Goal: Find specific page/section: Find specific page/section

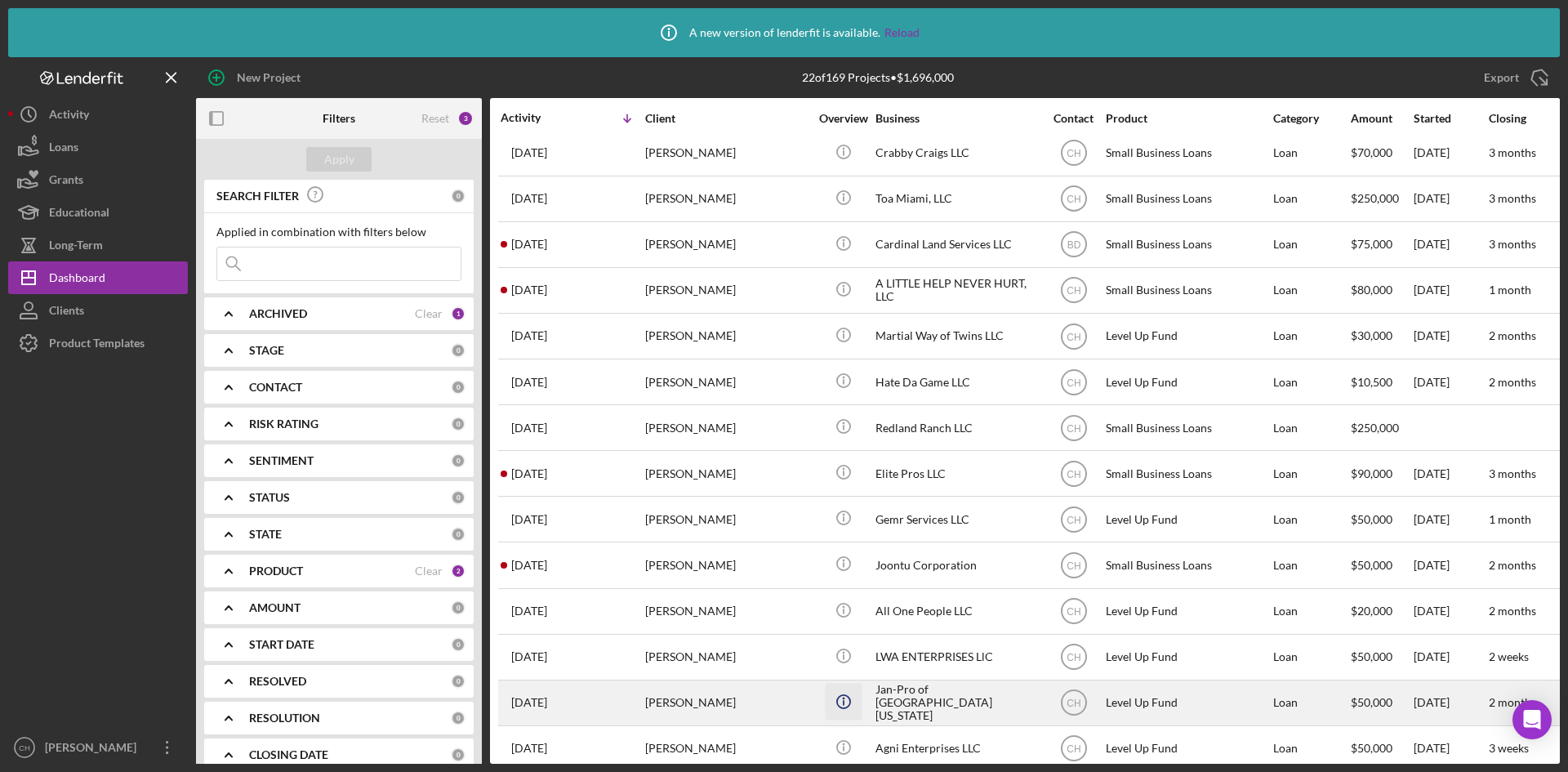
scroll to position [82, 0]
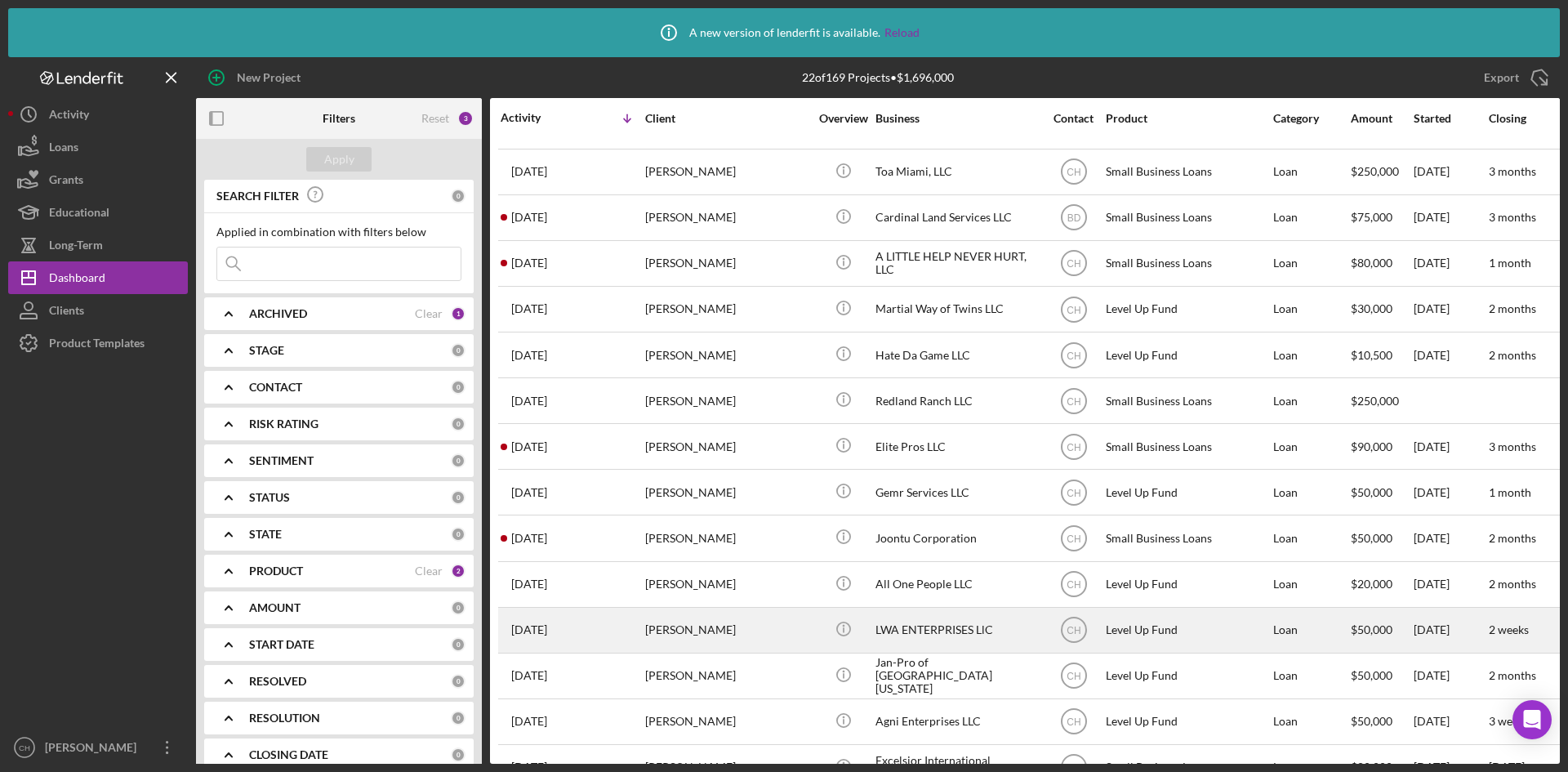
click at [720, 631] on div "[PERSON_NAME]" at bounding box center [727, 630] width 164 height 43
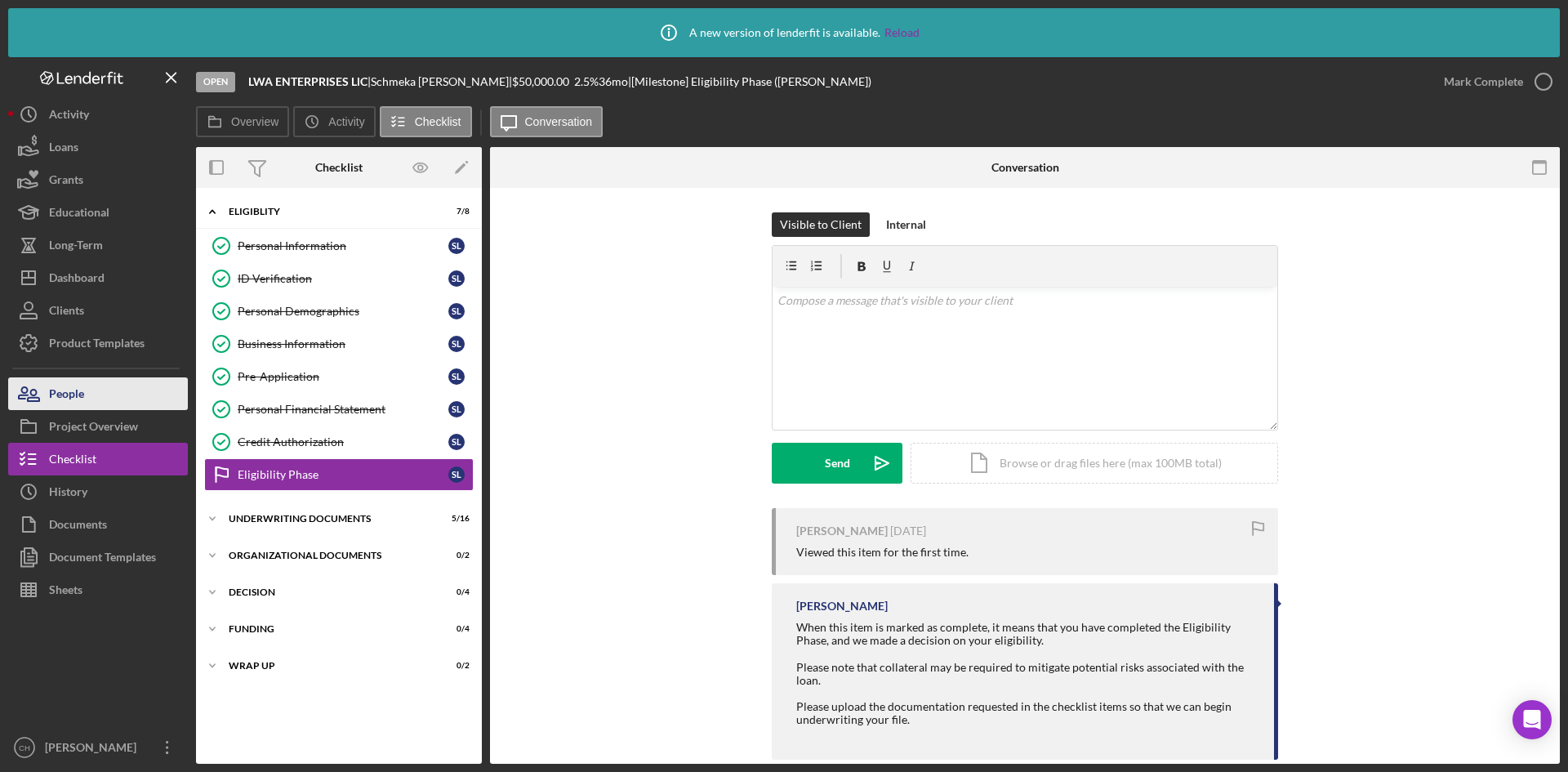
click at [117, 395] on button "People" at bounding box center [98, 394] width 180 height 32
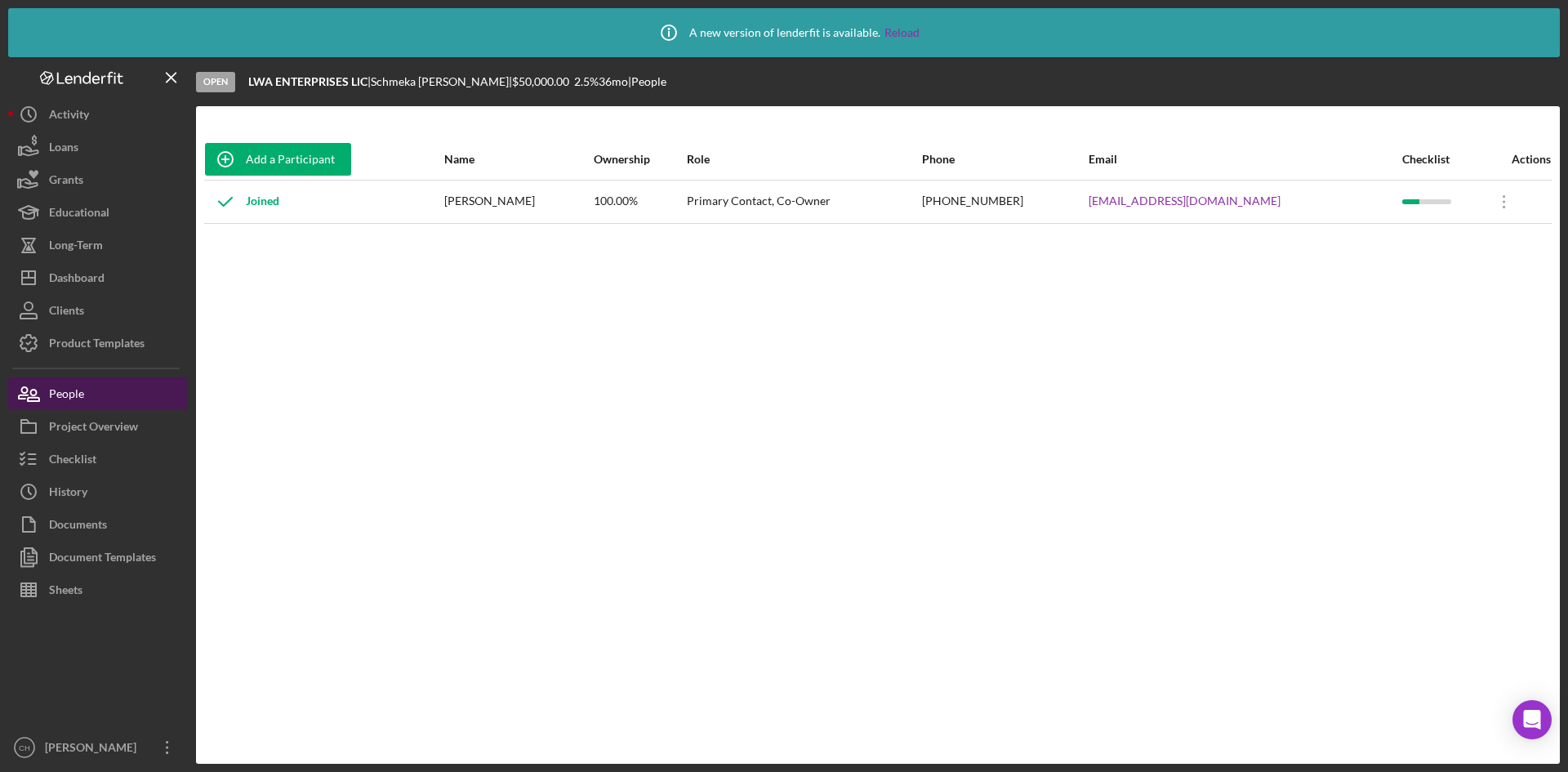
click at [79, 387] on div "People" at bounding box center [66, 395] width 35 height 37
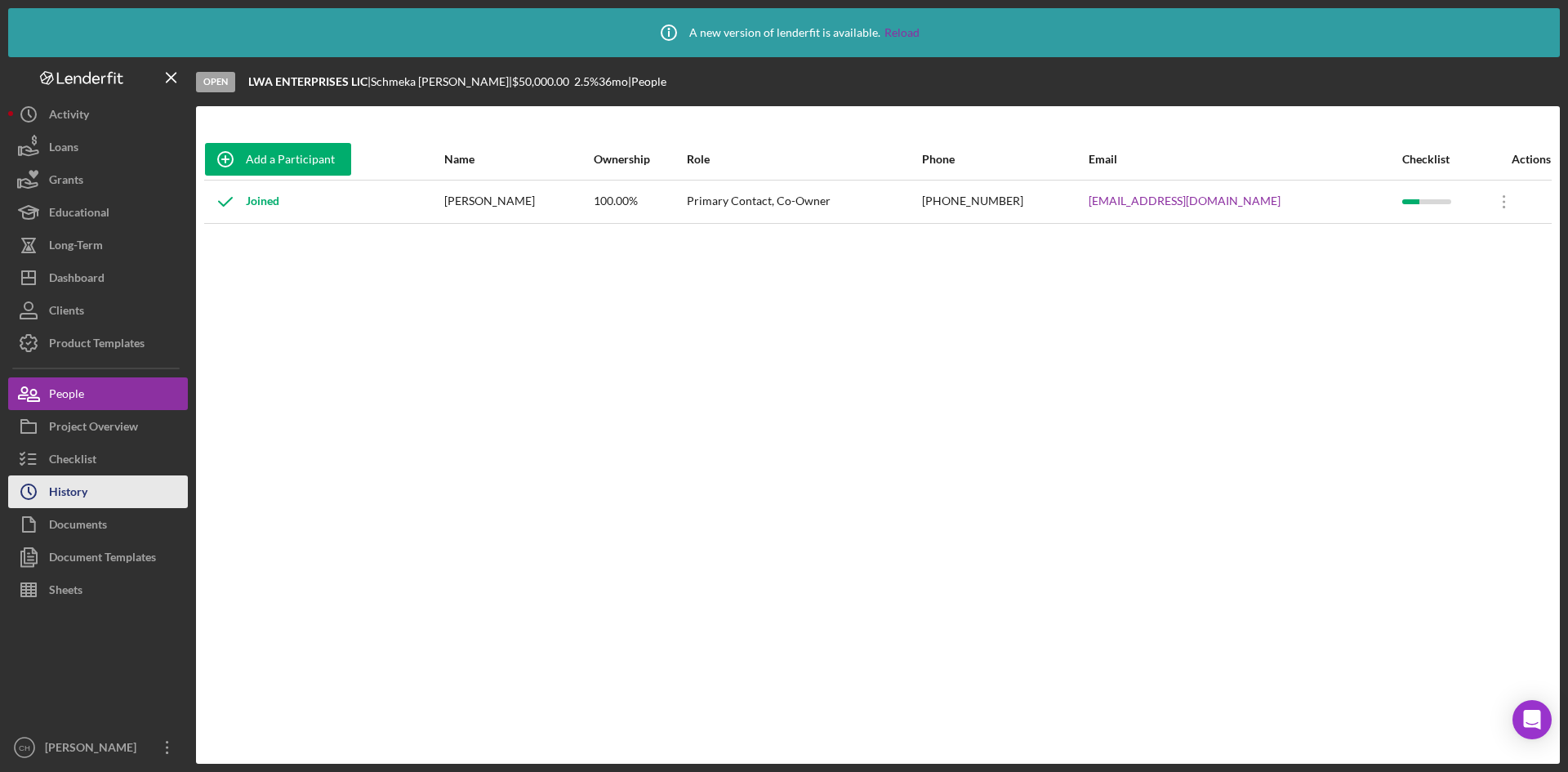
click at [75, 495] on div "History" at bounding box center [68, 493] width 39 height 37
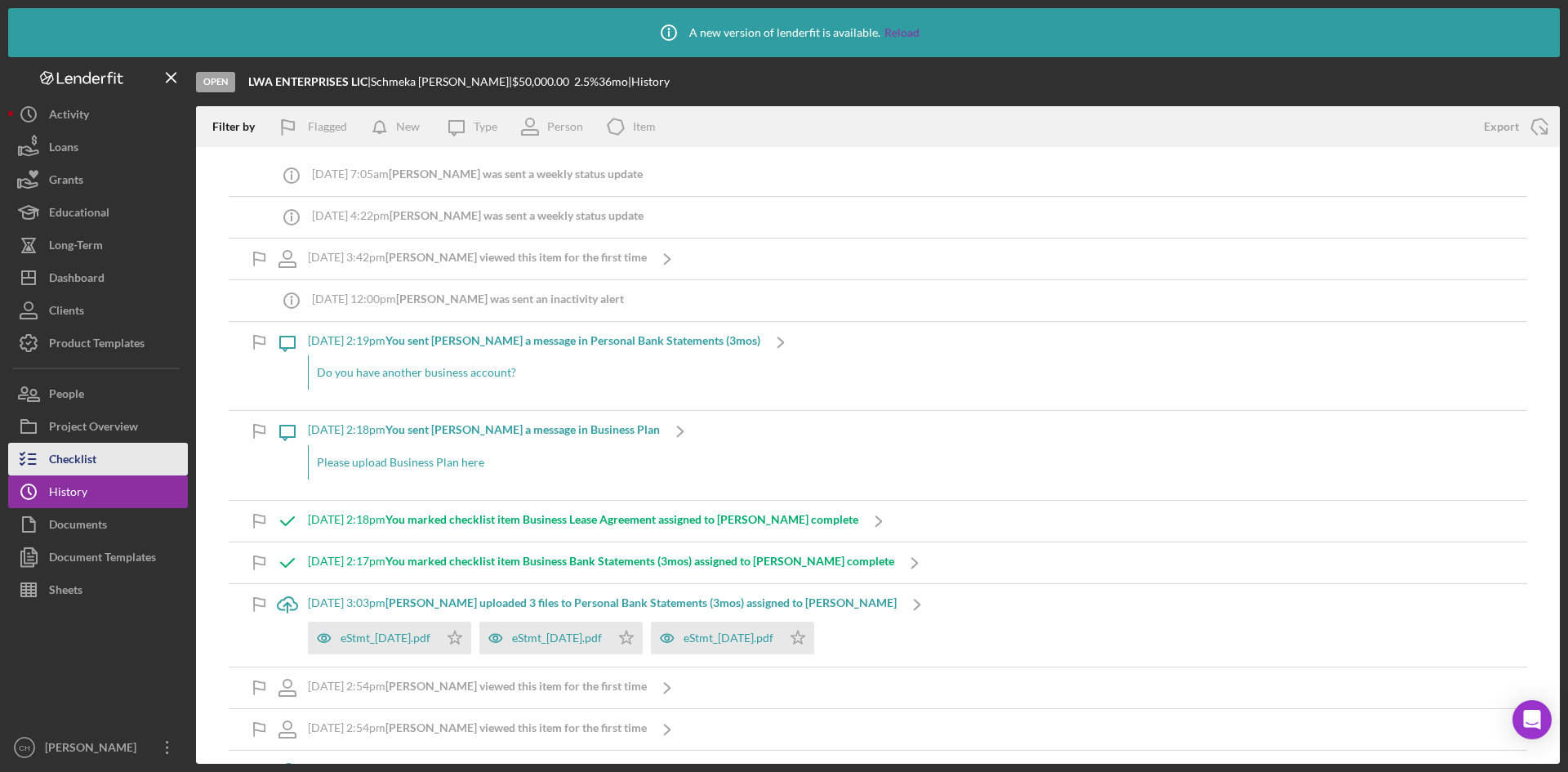
click at [95, 461] on div "Checklist" at bounding box center [73, 461] width 48 height 37
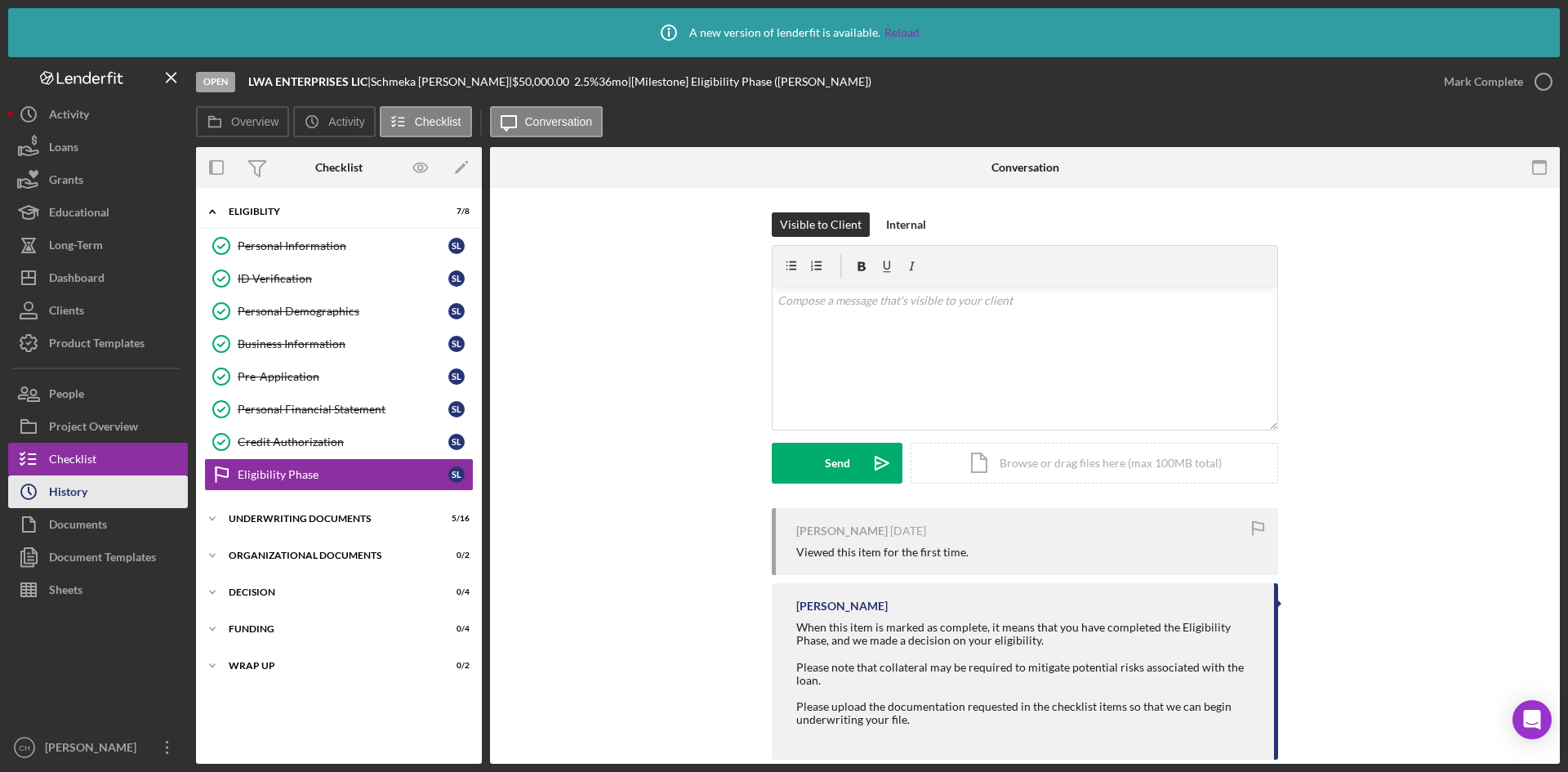
click at [99, 501] on button "Icon/History History" at bounding box center [98, 492] width 180 height 32
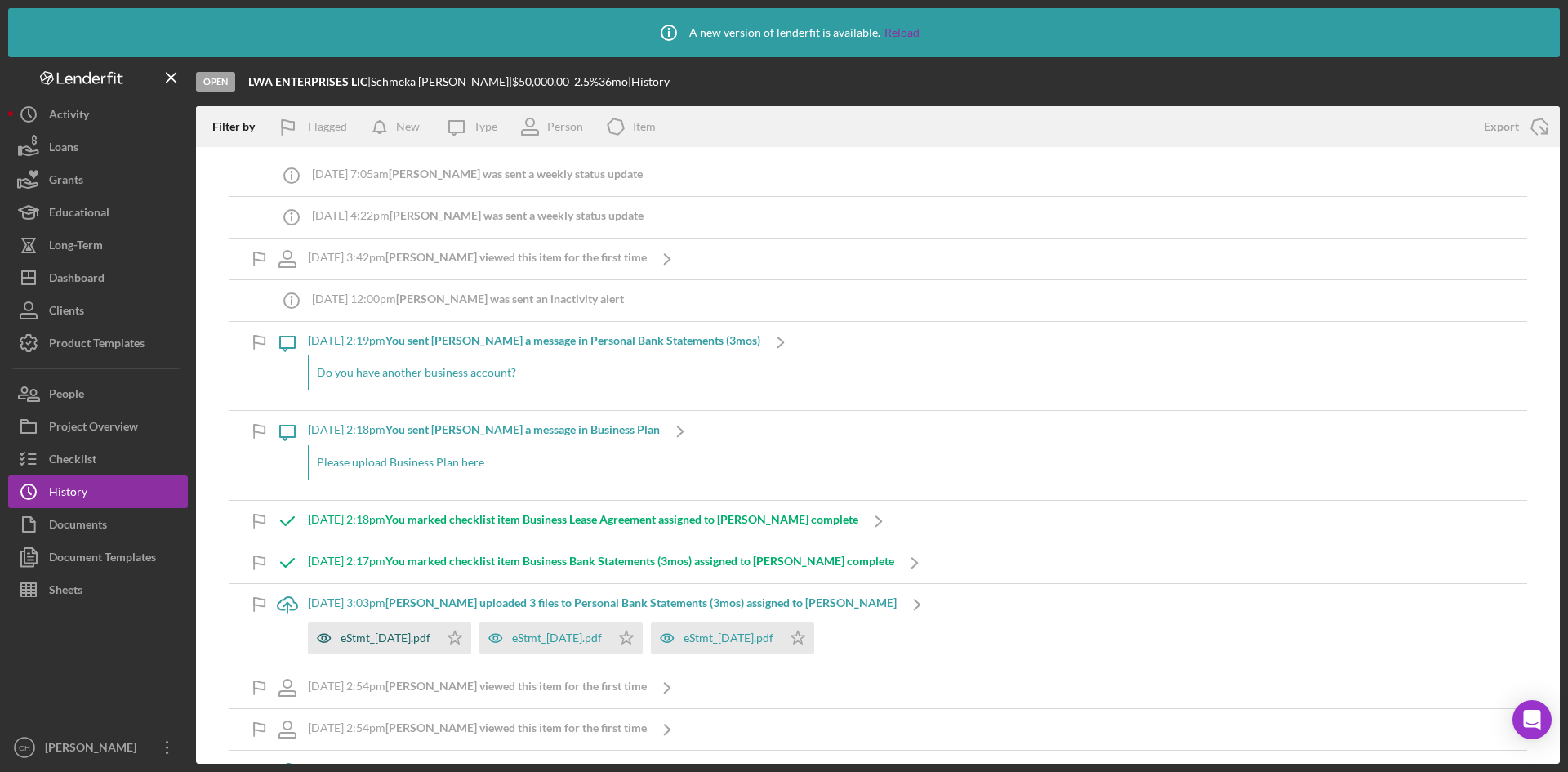
click at [385, 646] on div "eStmt_[DATE].pdf" at bounding box center [373, 638] width 130 height 32
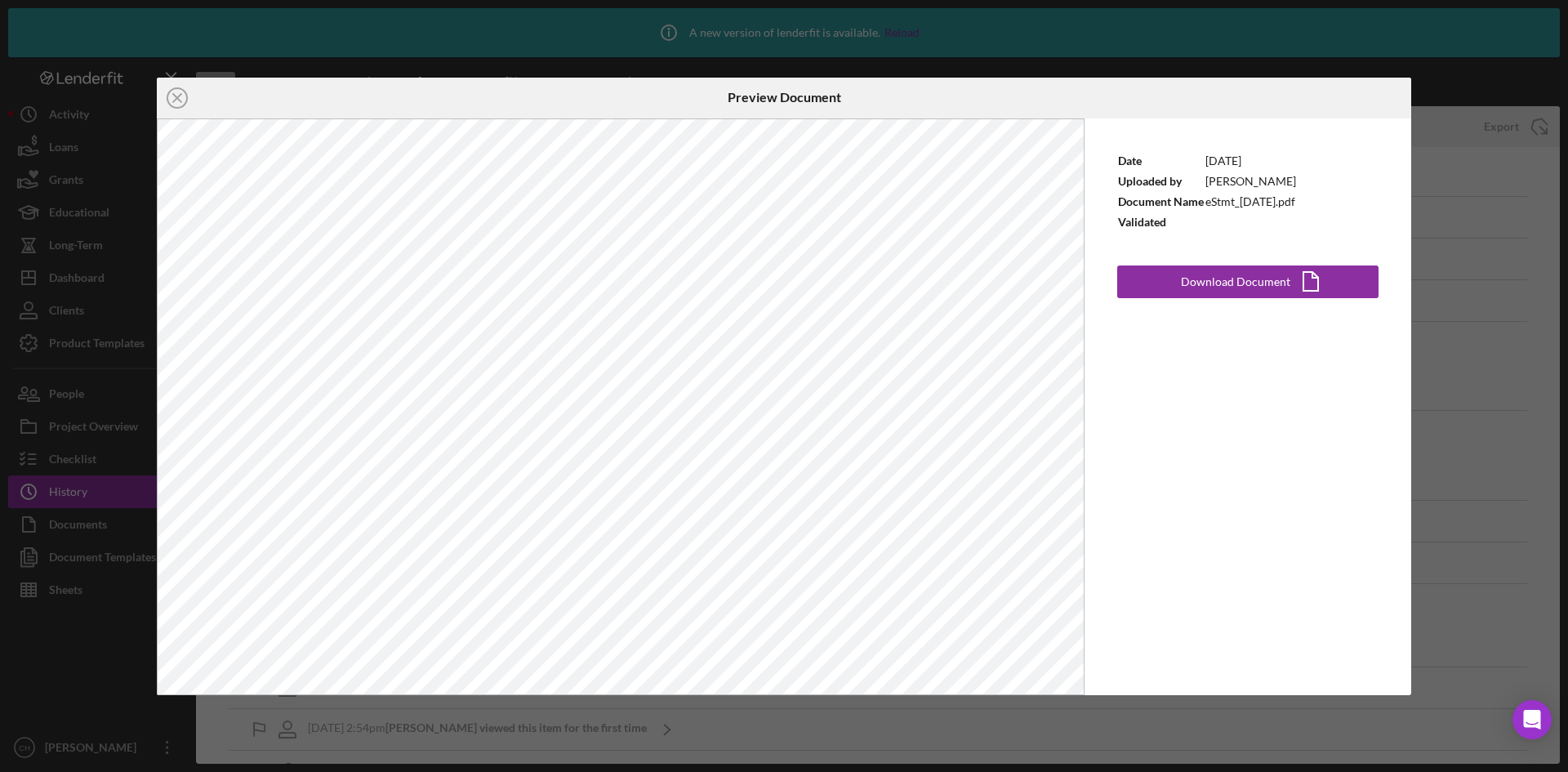
click at [99, 637] on div "Icon/Close Preview Document Date [DATE] Uploaded by [PERSON_NAME] Document Name…" at bounding box center [784, 386] width 1568 height 772
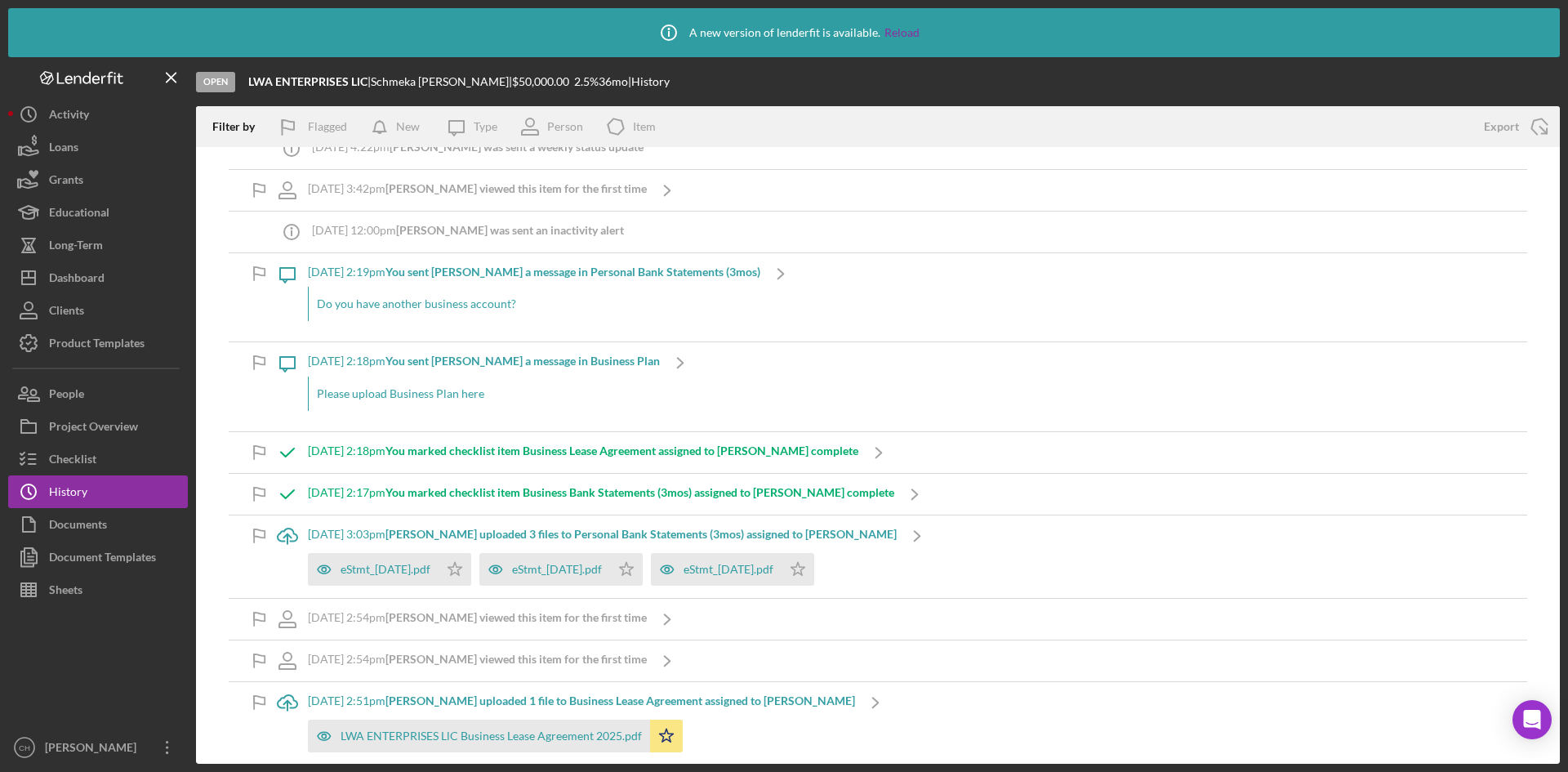
scroll to position [164, 0]
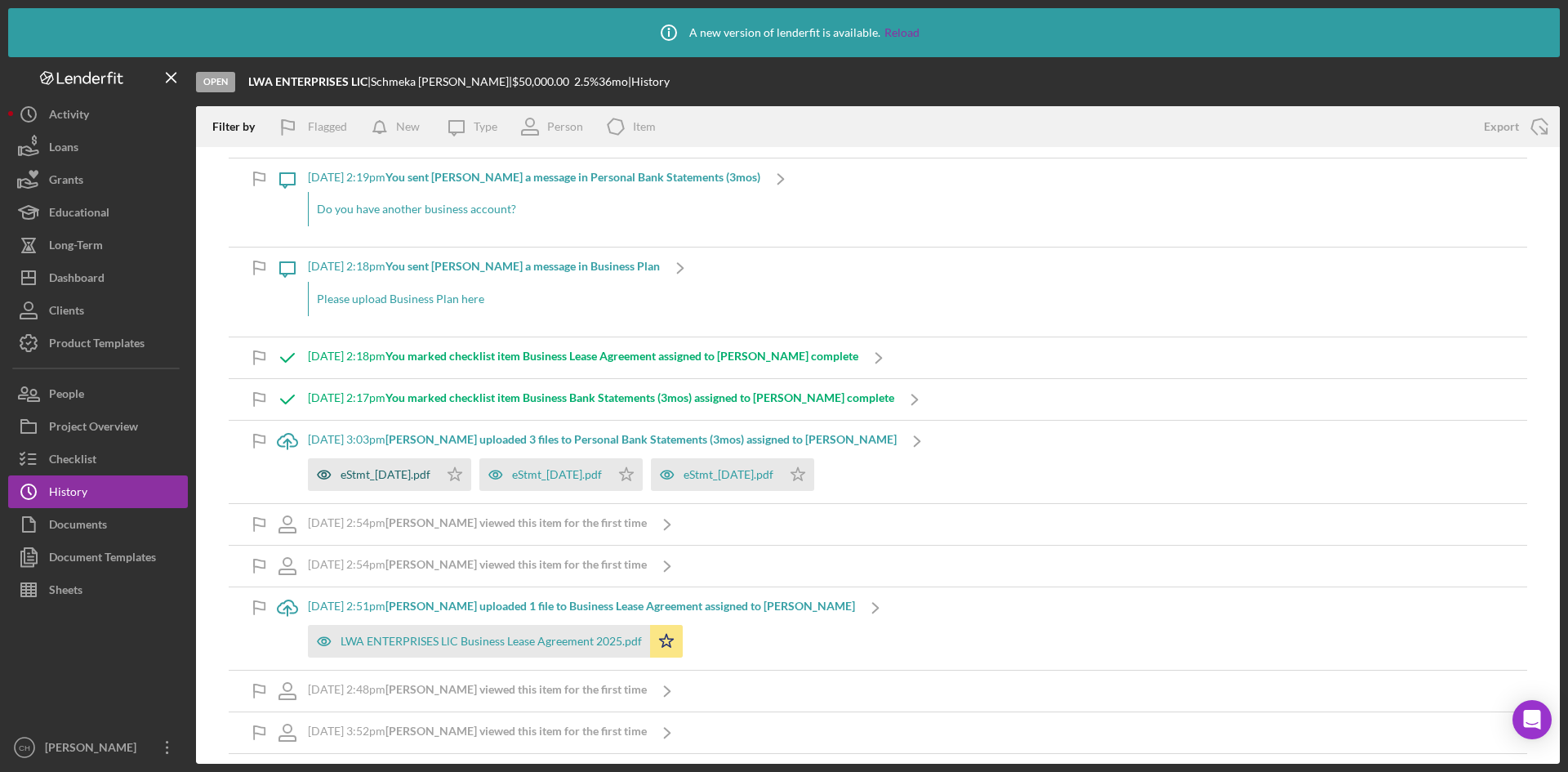
click at [398, 468] on div "eStmt_[DATE].pdf" at bounding box center [385, 475] width 90 height 13
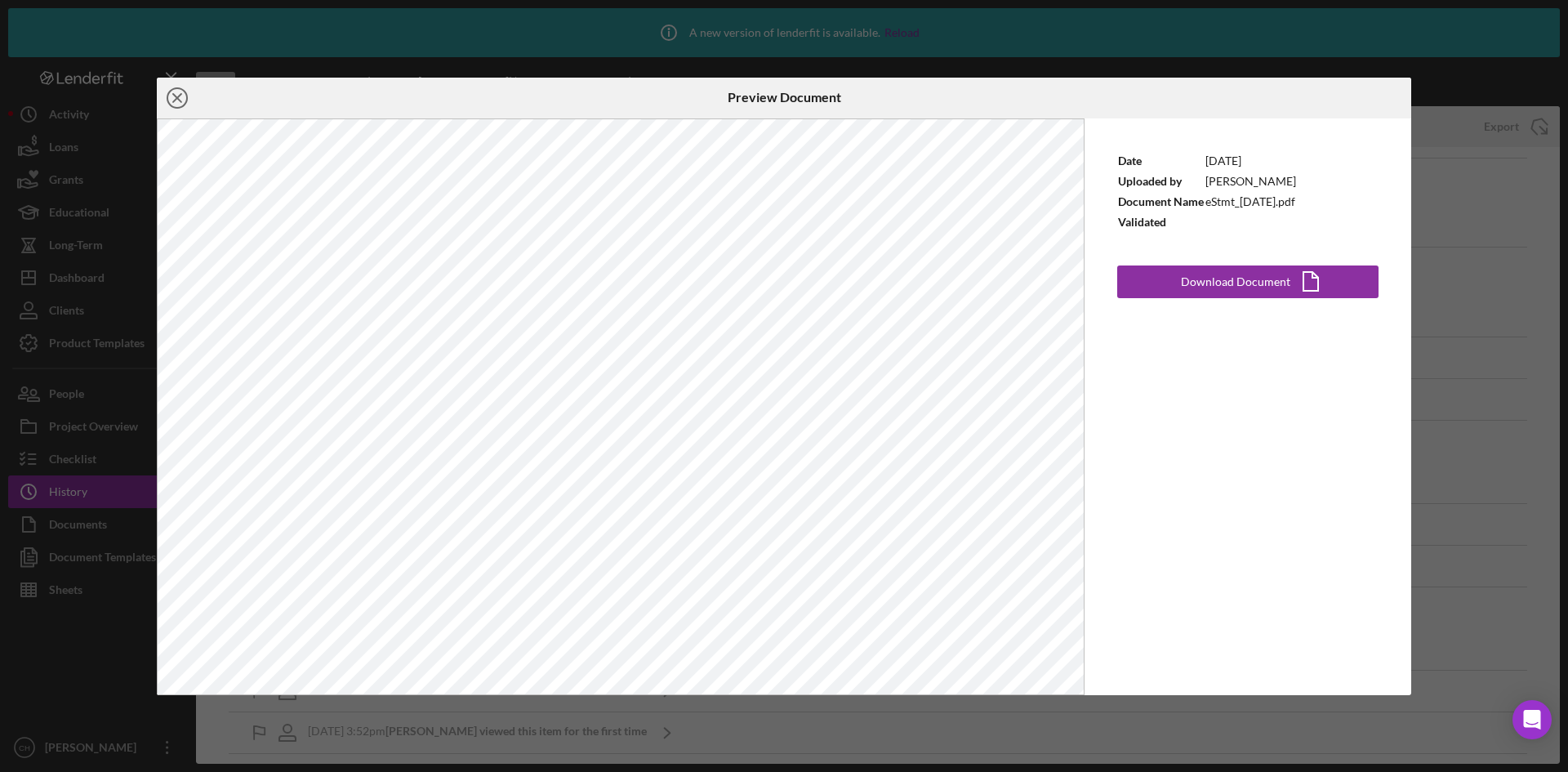
click at [182, 102] on icon "Icon/Close" at bounding box center [176, 97] width 40 height 40
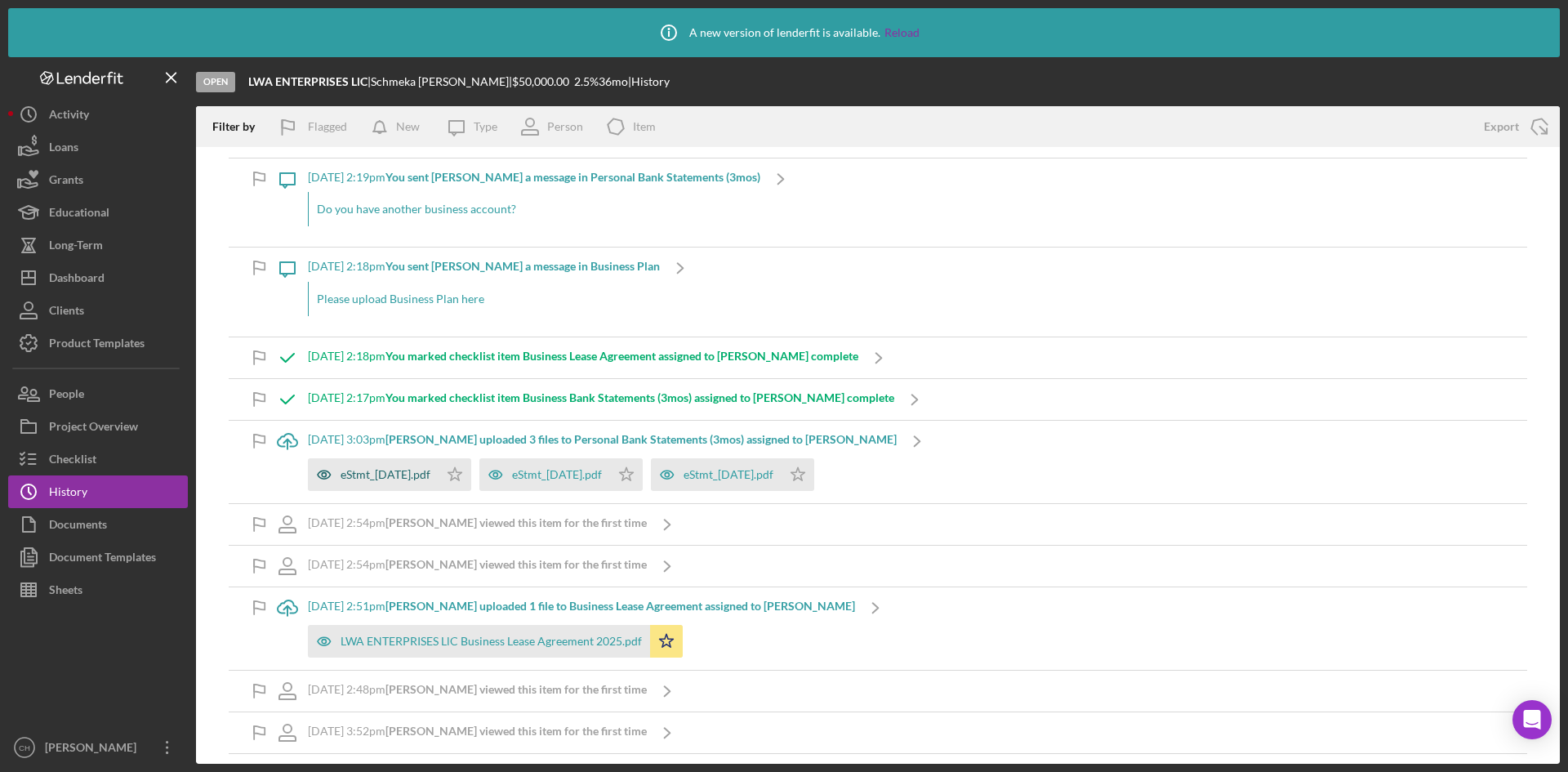
click at [362, 465] on div "eStmt_[DATE].pdf" at bounding box center [373, 475] width 130 height 32
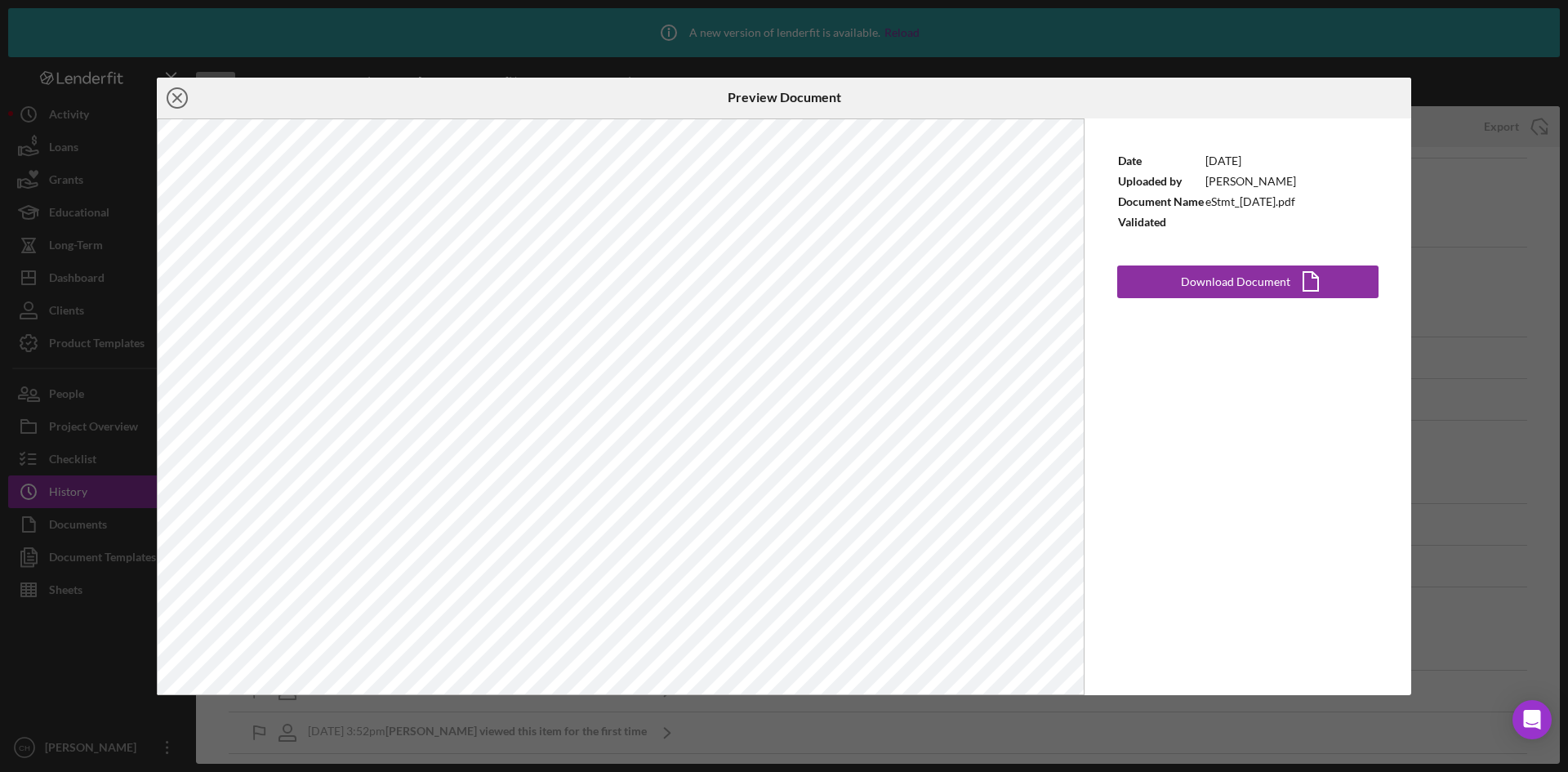
click at [185, 107] on icon "Icon/Close" at bounding box center [176, 97] width 40 height 40
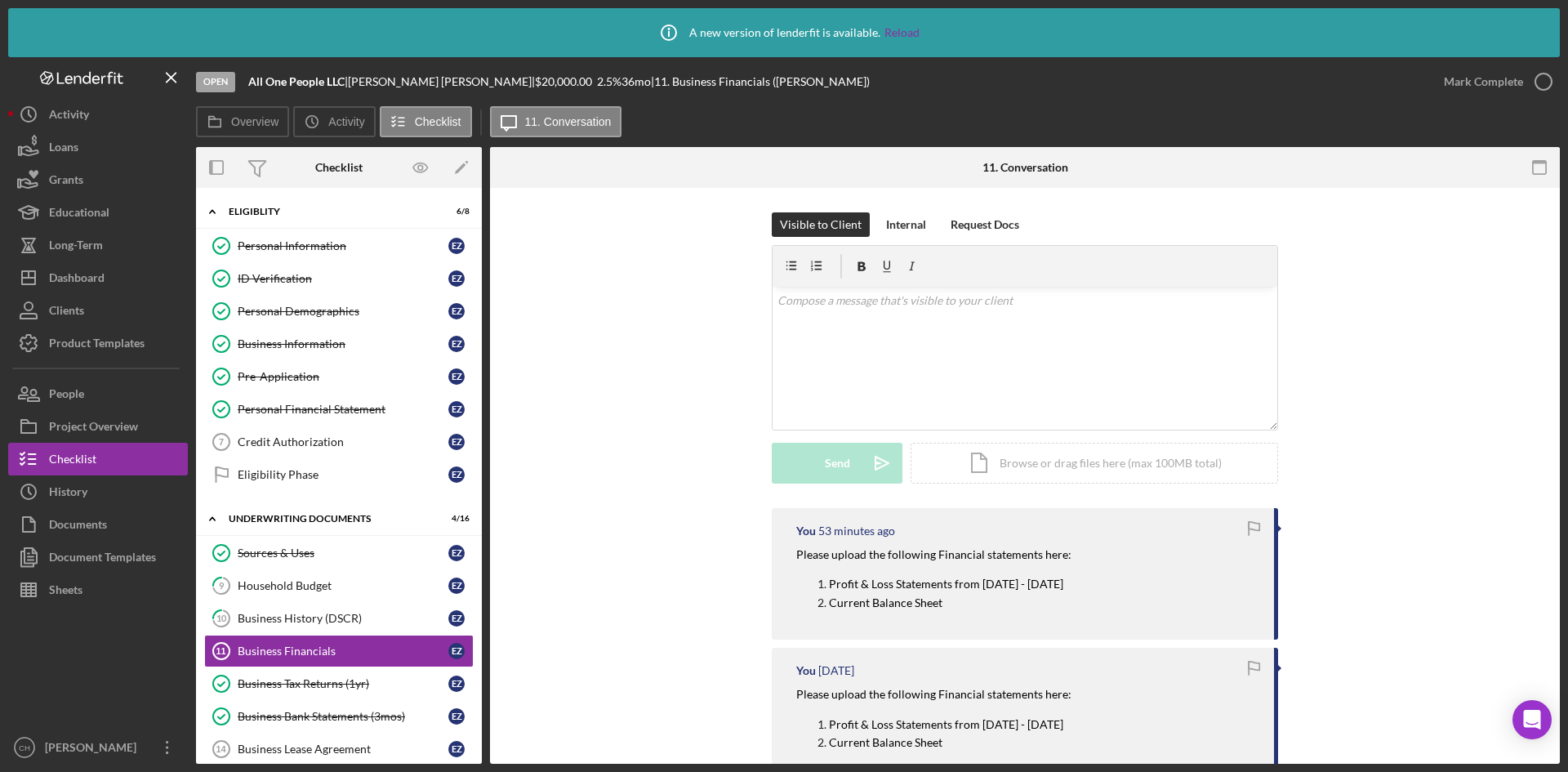
scroll to position [326, 0]
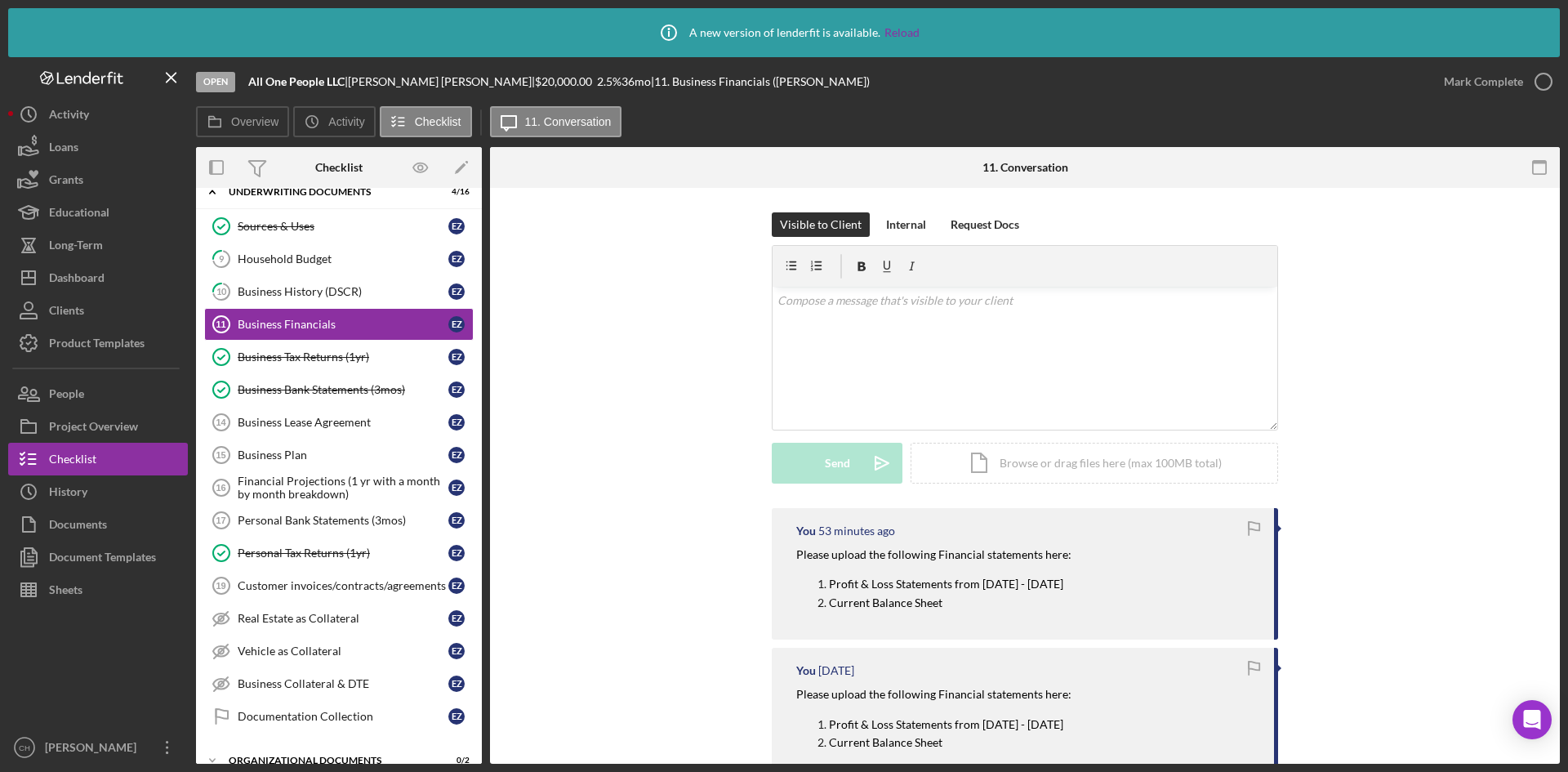
click at [582, 482] on div "Visible to Client Internal Request Docs v Color teal Color pink Remove color Ad…" at bounding box center [1024, 359] width 1021 height 296
click at [116, 393] on button "People" at bounding box center [98, 394] width 180 height 32
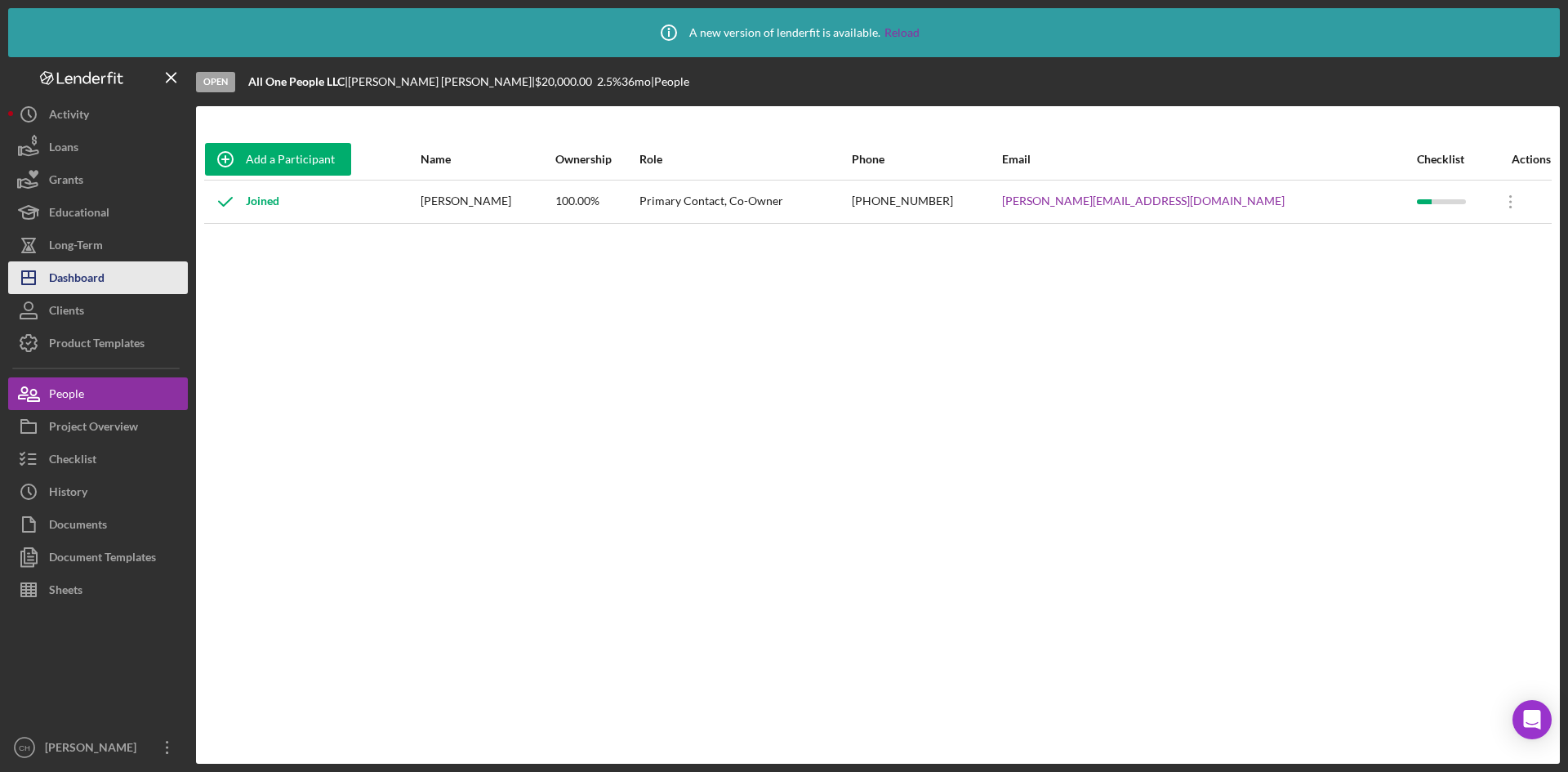
click at [131, 283] on button "Icon/Dashboard Dashboard" at bounding box center [98, 278] width 180 height 32
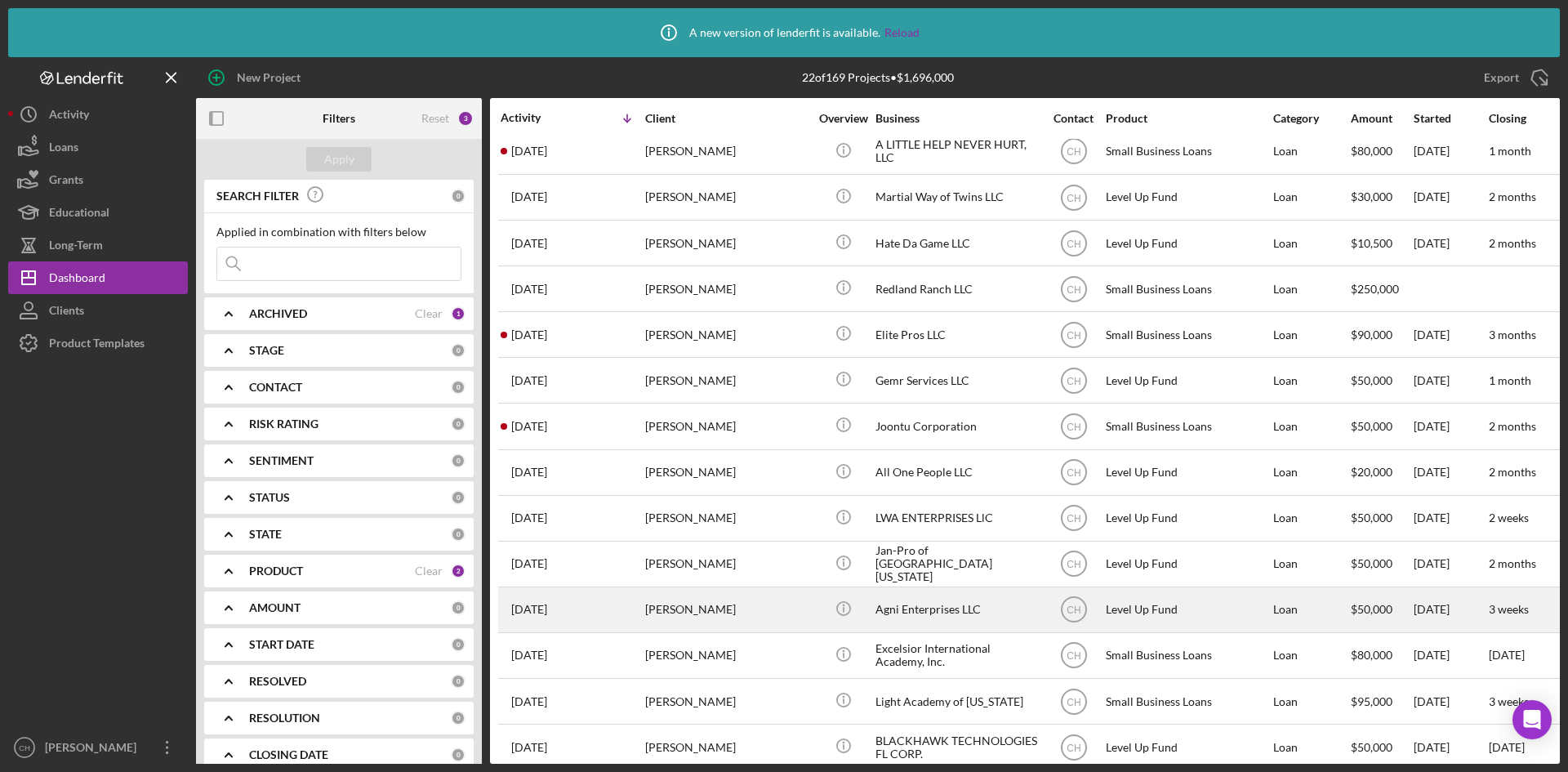
scroll to position [245, 0]
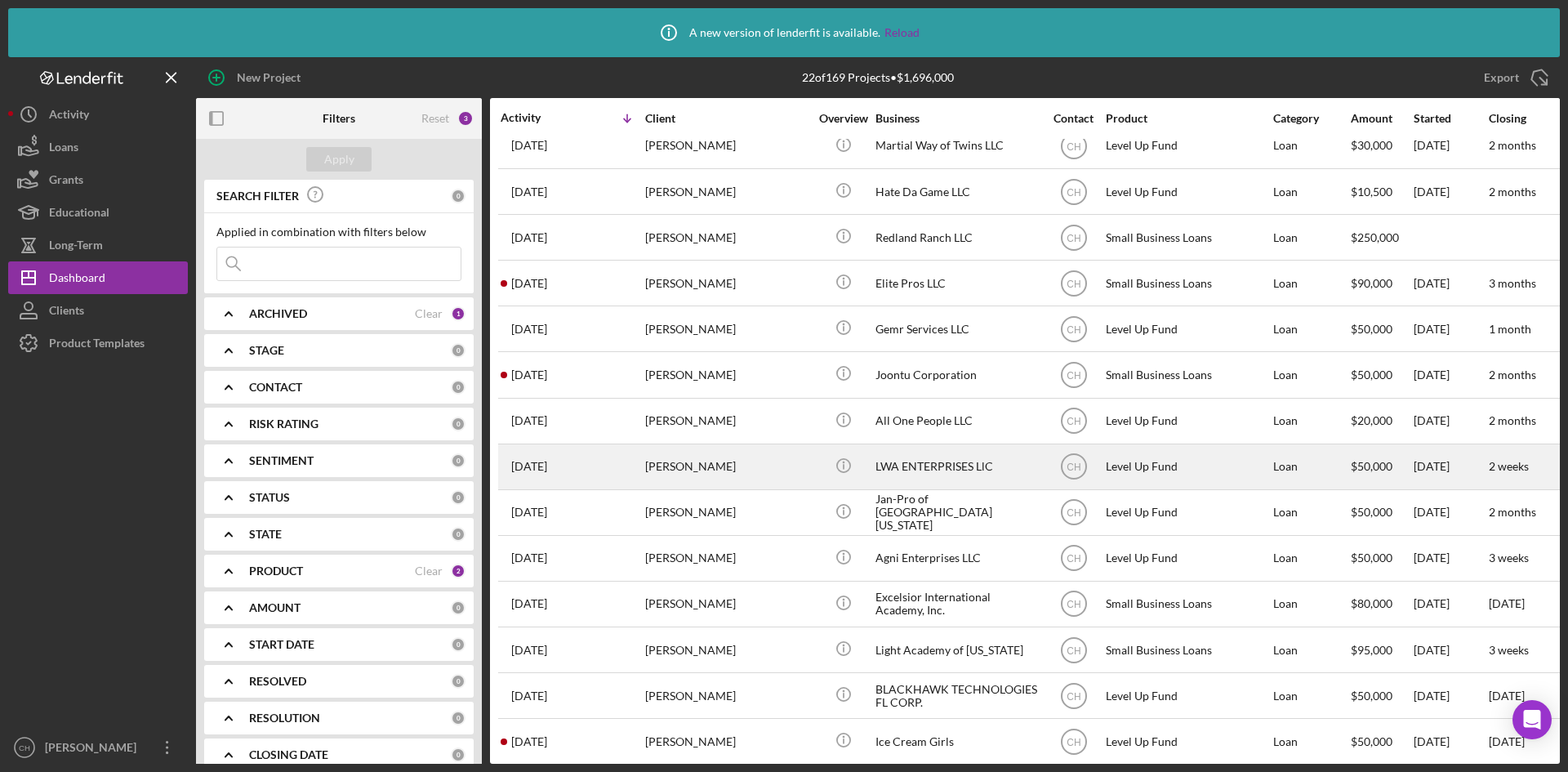
click at [722, 466] on div "[PERSON_NAME]" at bounding box center [727, 466] width 164 height 43
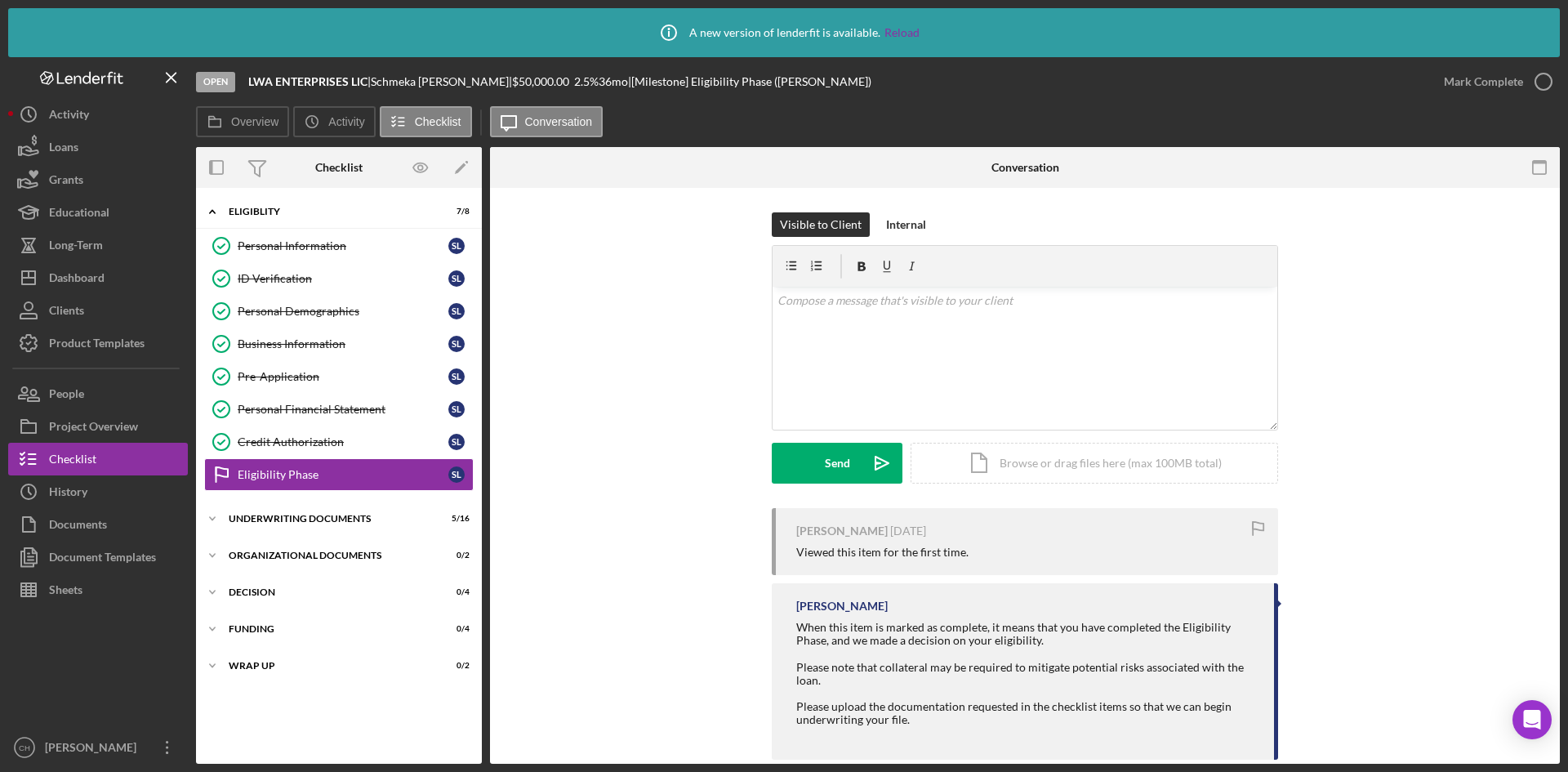
drag, startPoint x: 459, startPoint y: 84, endPoint x: 380, endPoint y: 84, distance: 79.0
click at [380, 84] on div "Schmeka Lyons |" at bounding box center [441, 82] width 141 height 13
copy div "Schmeka Lyons"
click at [458, 79] on div "Schmeka Lyons |" at bounding box center [441, 82] width 141 height 13
drag, startPoint x: 459, startPoint y: 80, endPoint x: 239, endPoint y: 77, distance: 220.0
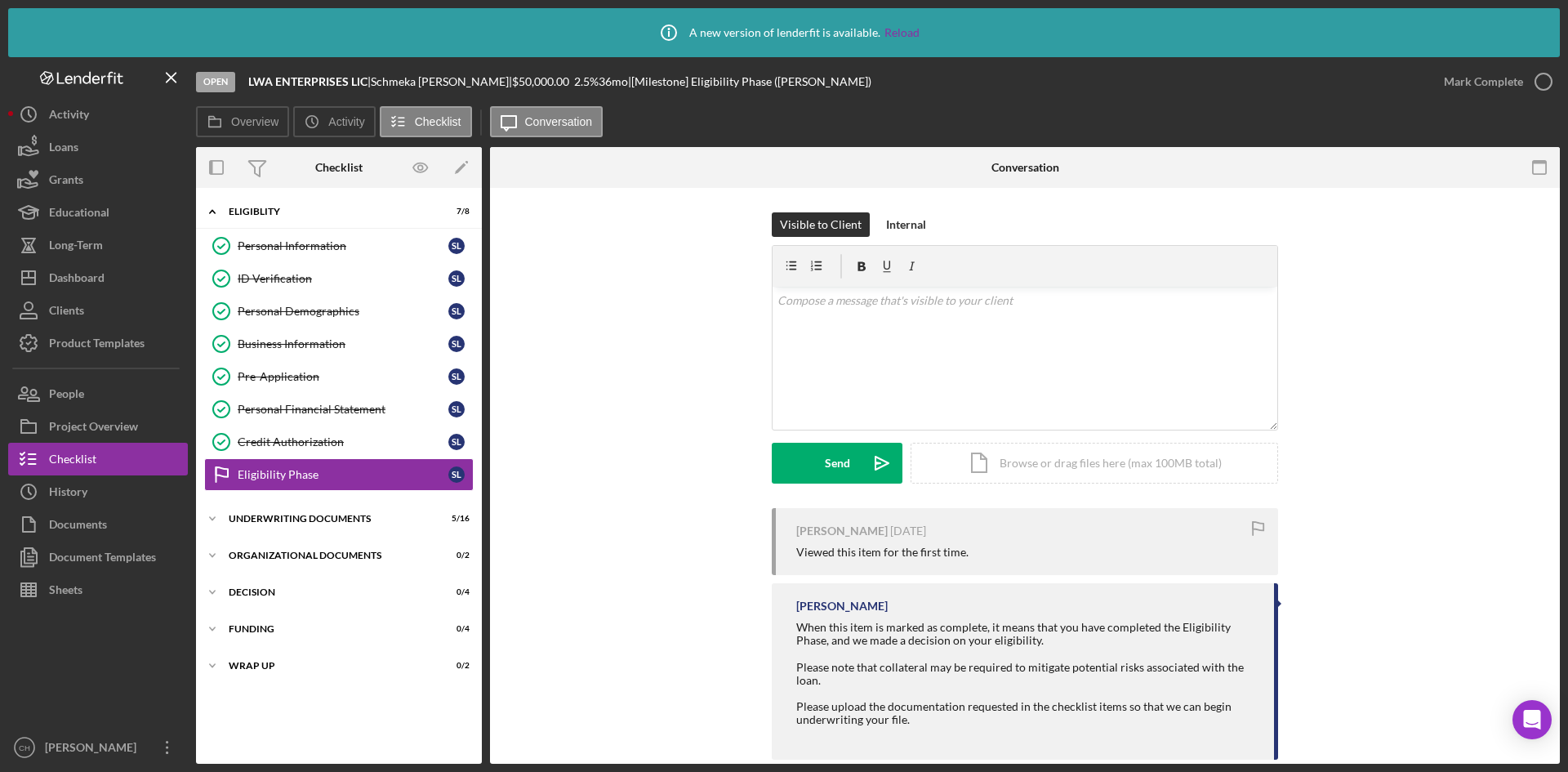
click at [239, 77] on div "Open LWA ENTERPRISES LlC | Schmeka Lyons | $50,000.00 2.5 % 36 mo | [Milestone]…" at bounding box center [811, 82] width 1231 height 49
click at [97, 306] on button "Clients" at bounding box center [98, 310] width 180 height 32
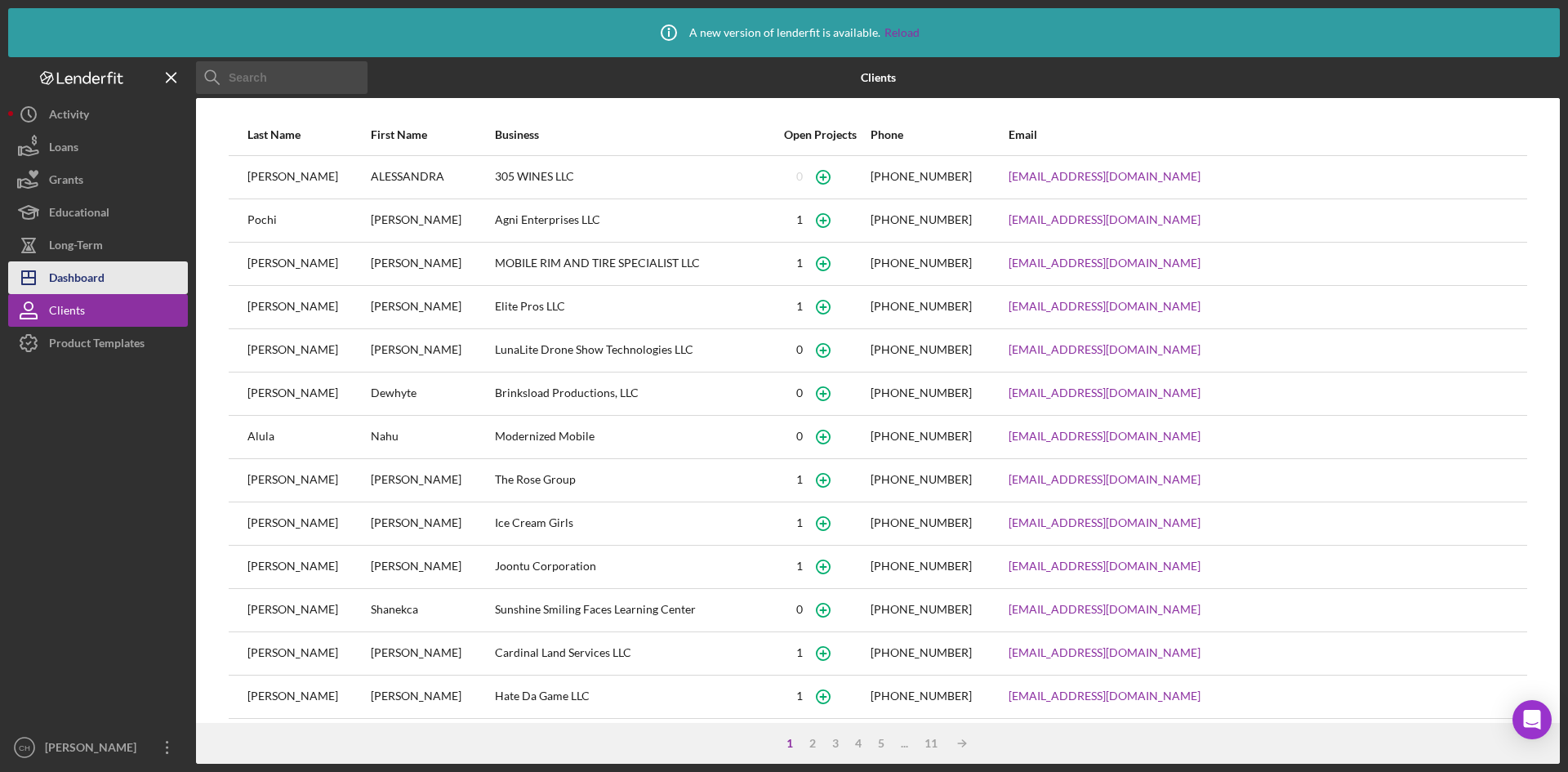
click at [97, 278] on div "Dashboard" at bounding box center [77, 280] width 56 height 37
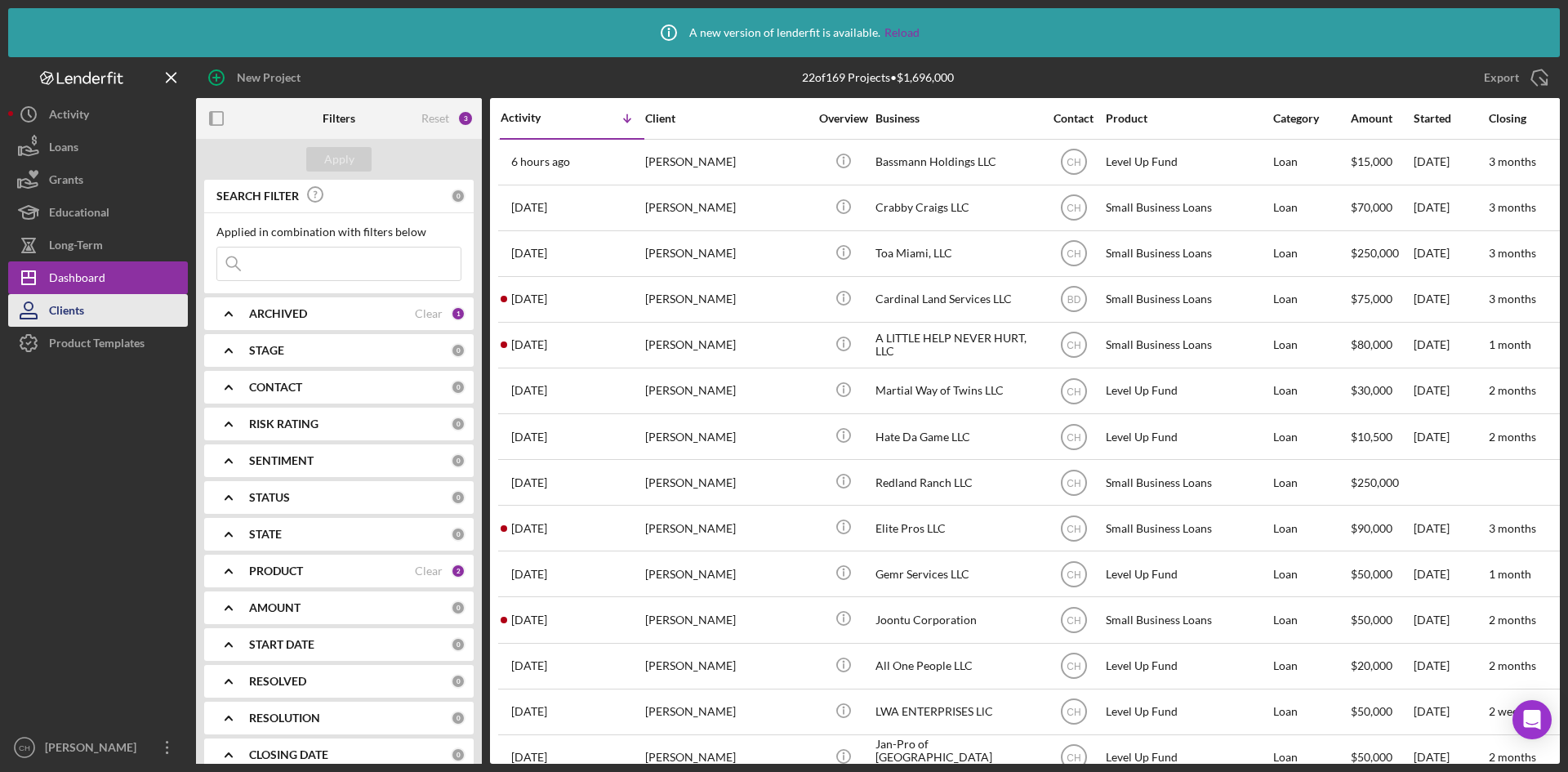
click at [95, 309] on button "Clients" at bounding box center [98, 310] width 180 height 32
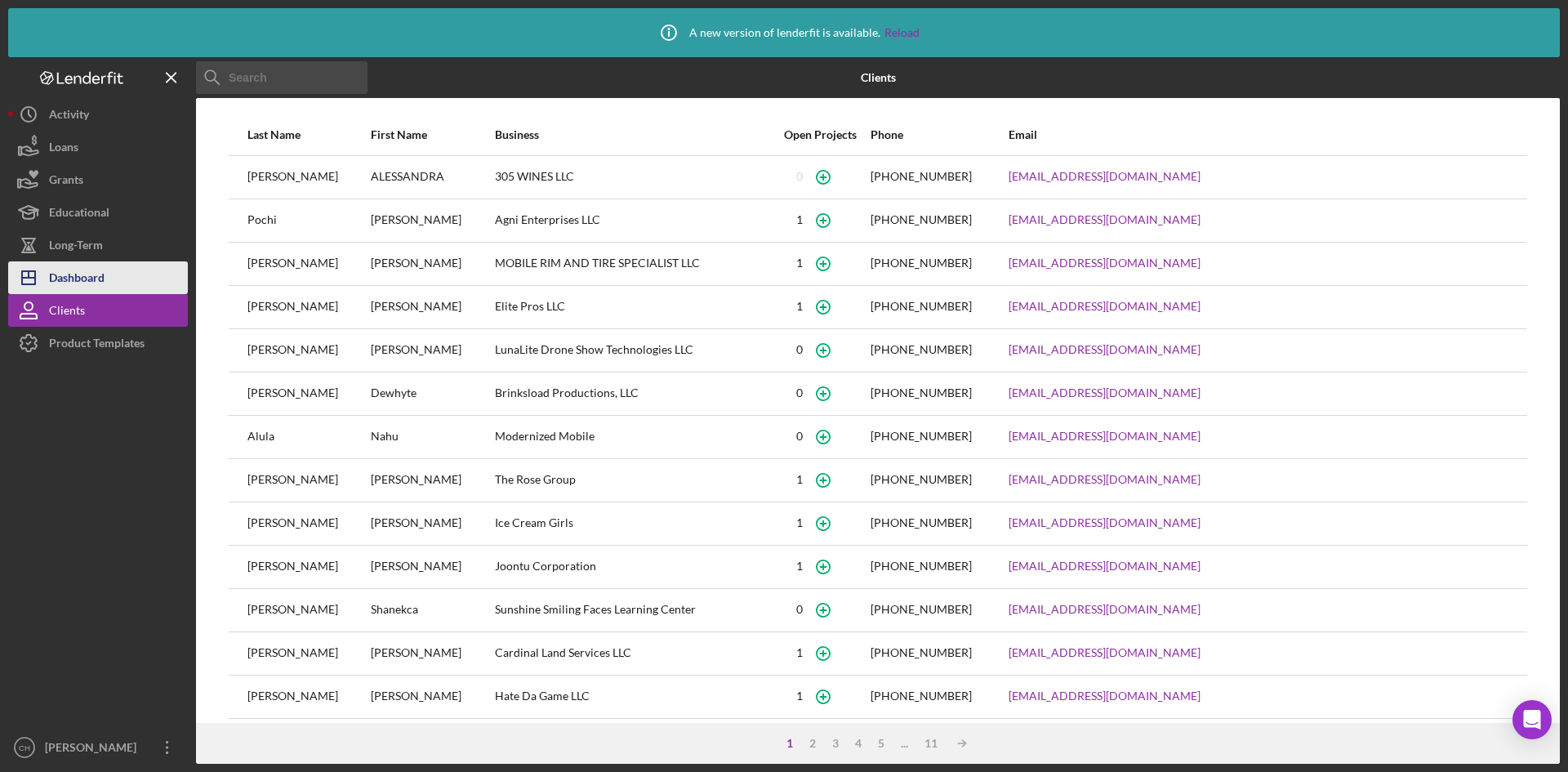
click at [113, 283] on button "Icon/Dashboard Dashboard" at bounding box center [98, 278] width 180 height 32
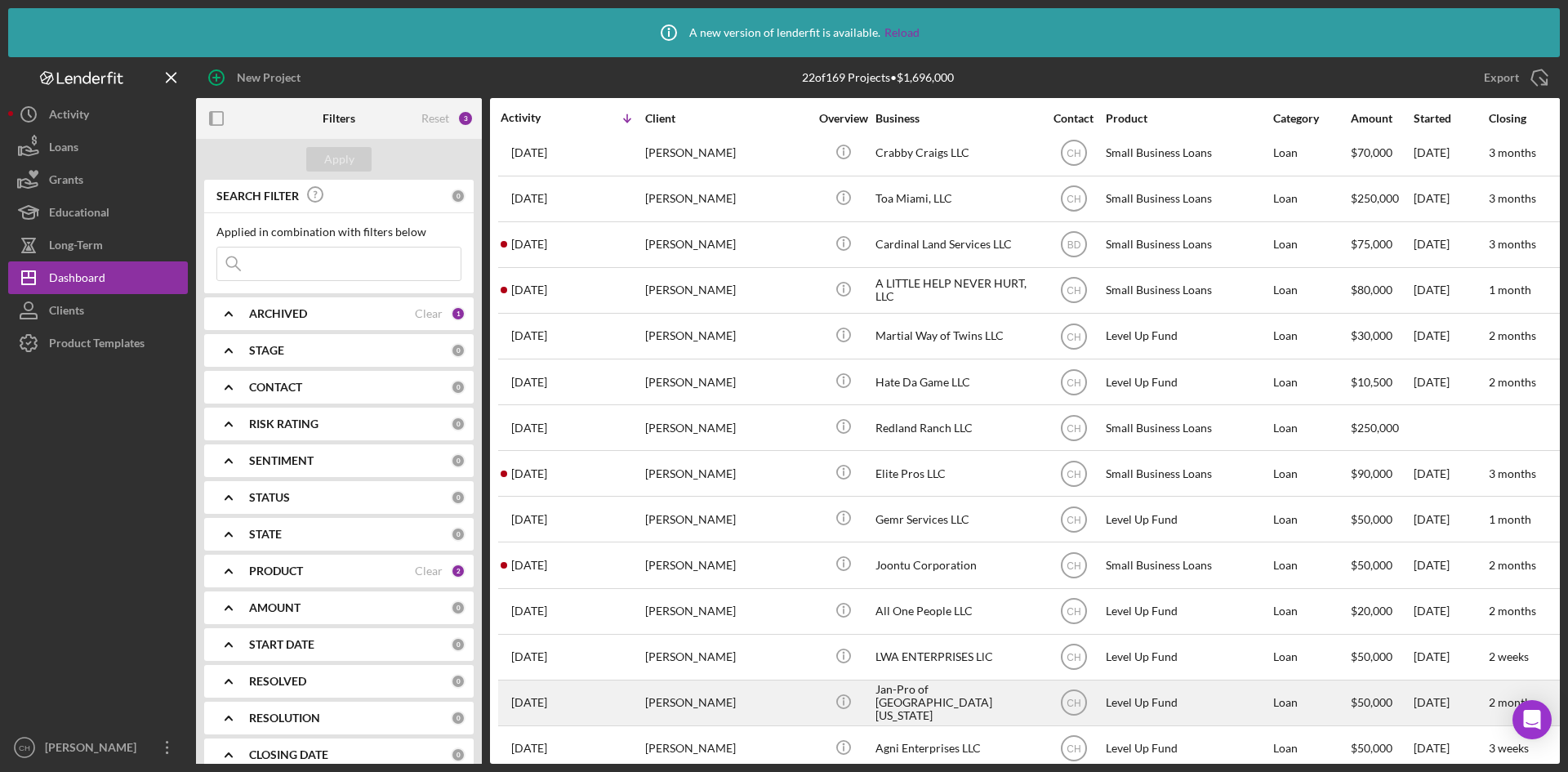
scroll to position [82, 0]
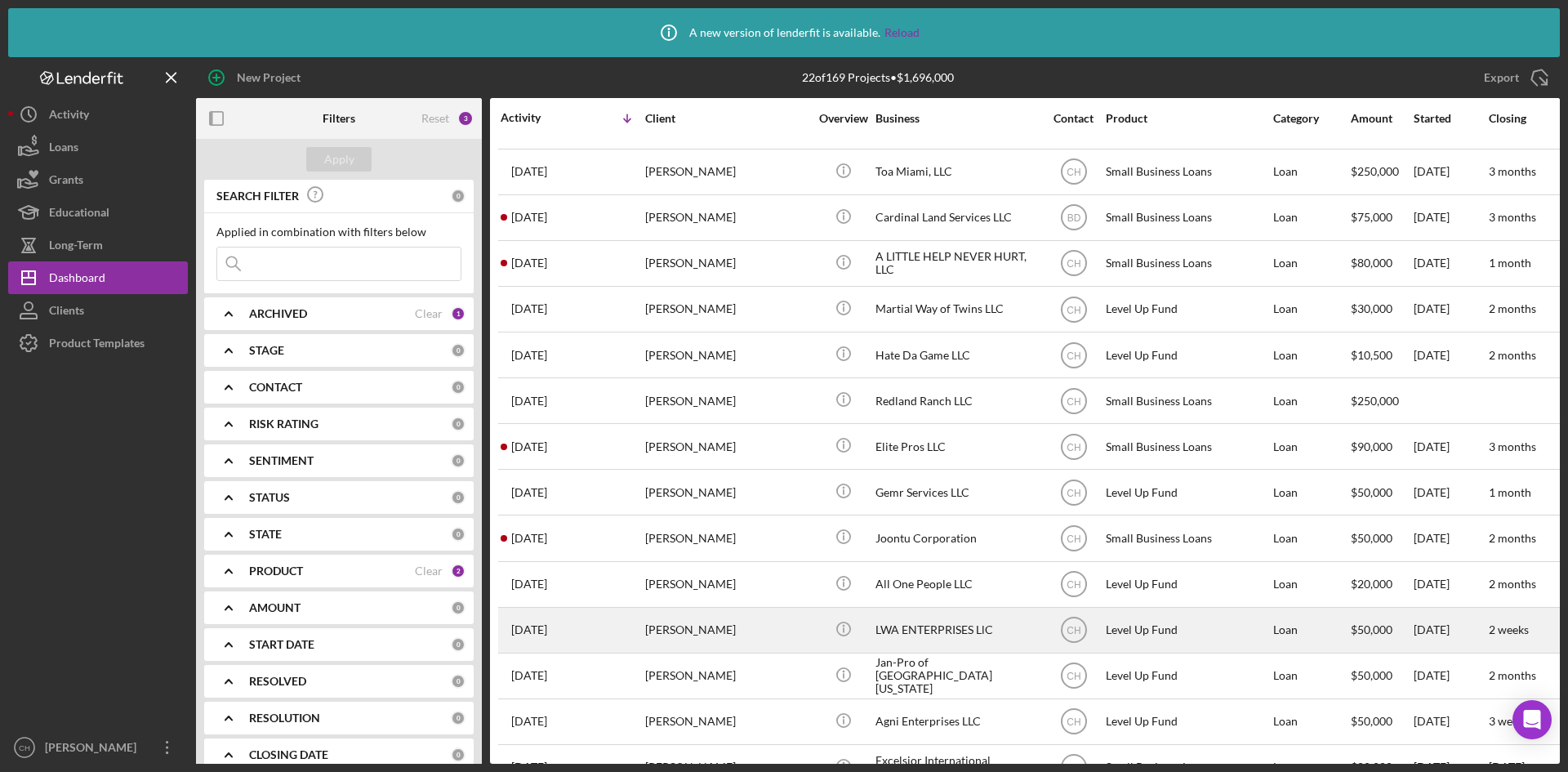
click at [720, 626] on div "[PERSON_NAME]" at bounding box center [727, 630] width 164 height 43
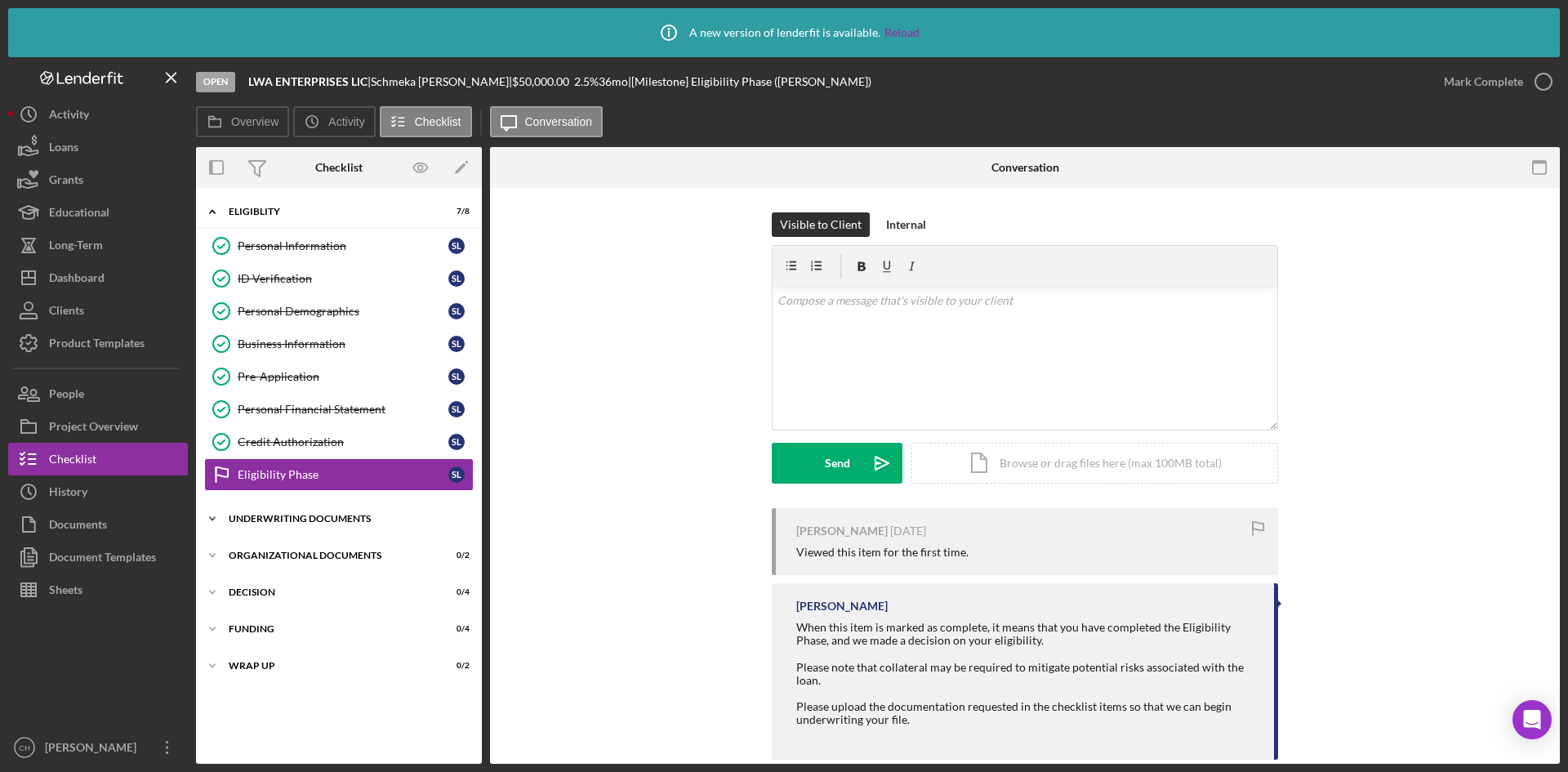
click at [297, 518] on div "Underwriting Documents" at bounding box center [344, 519] width 233 height 10
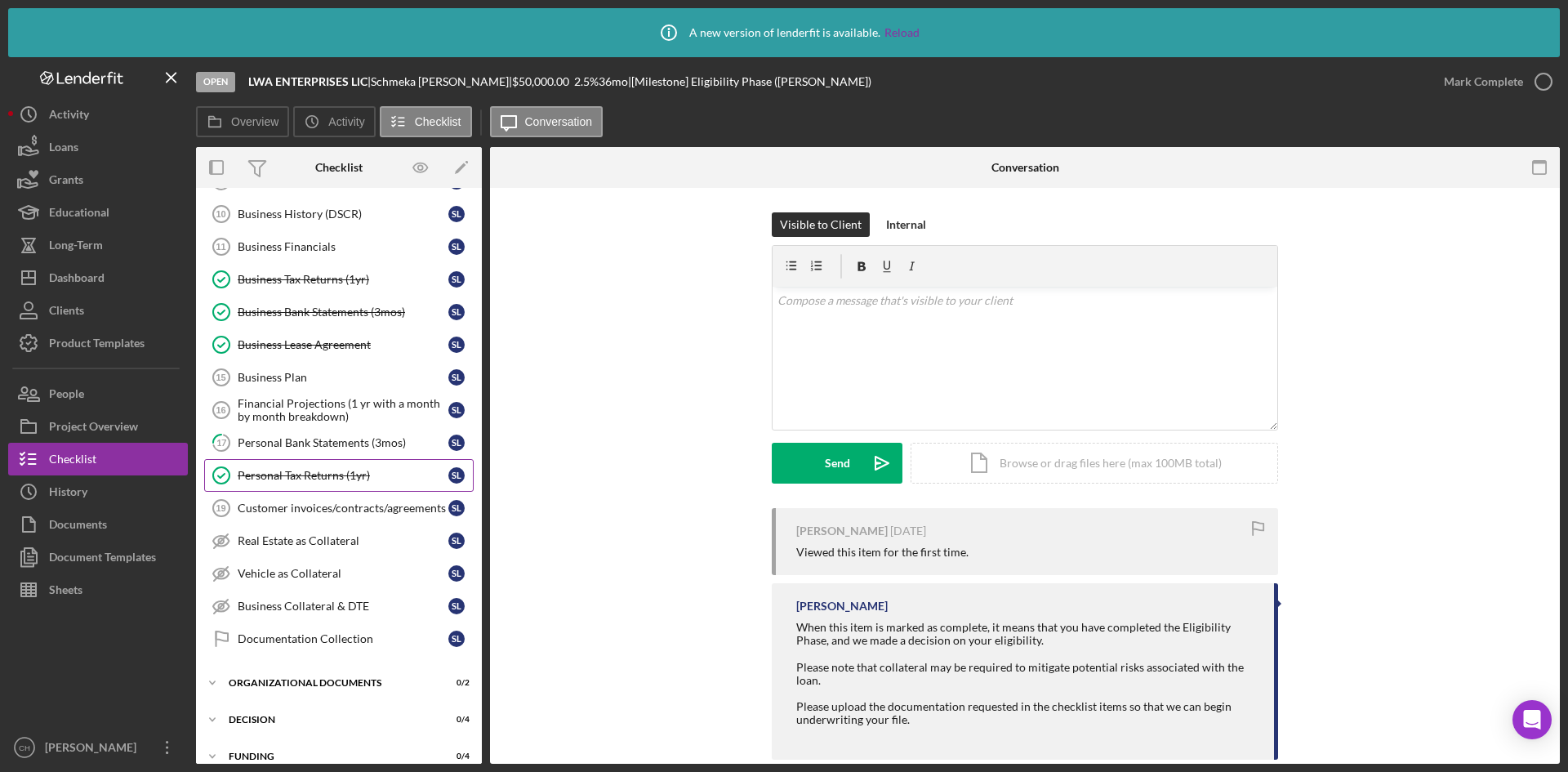
scroll to position [408, 0]
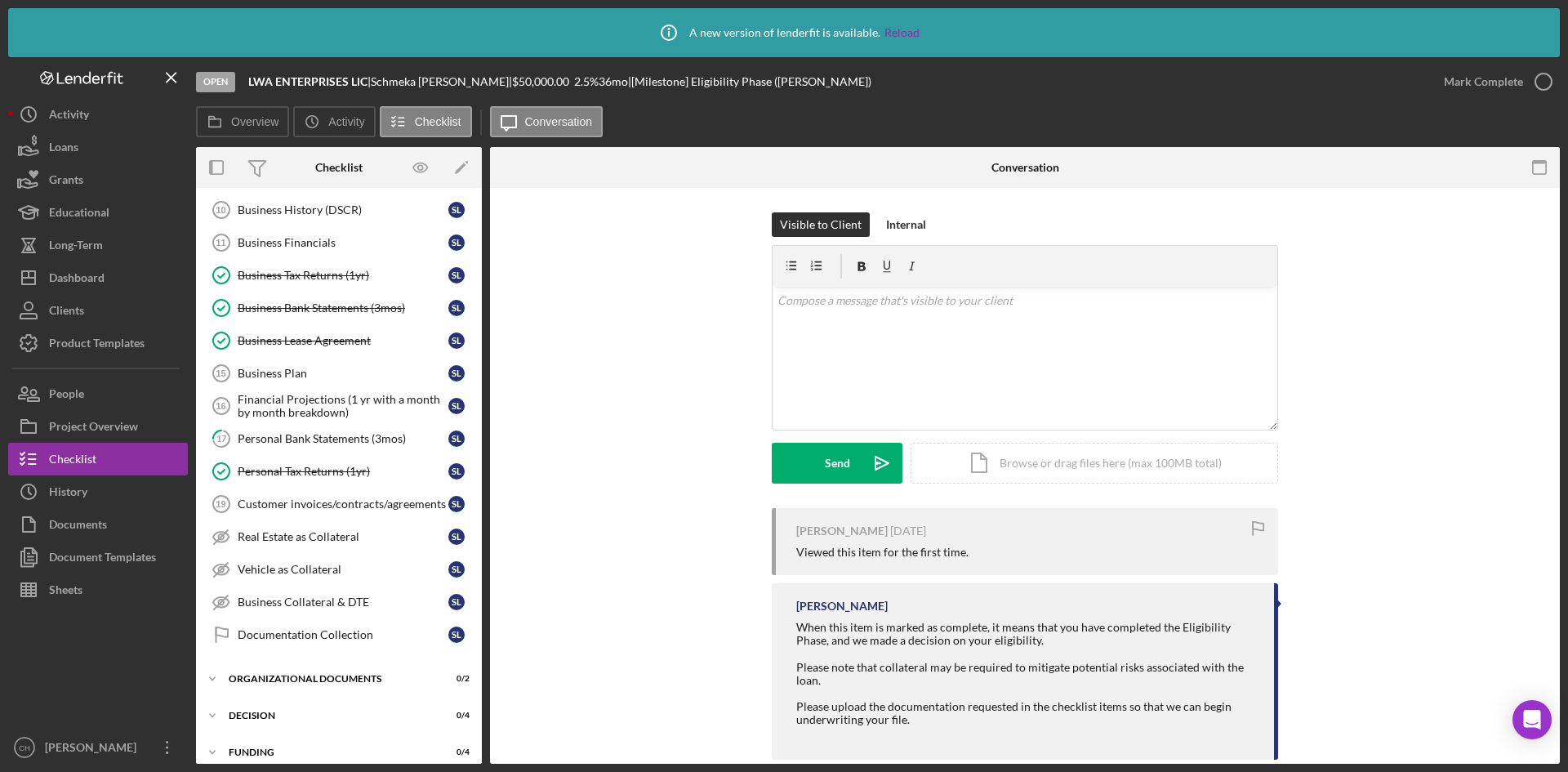
drag, startPoint x: 459, startPoint y: 78, endPoint x: 386, endPoint y: 24, distance: 90.8
click at [249, 75] on div "LWA ENTERPRISES LlC | Schmeka Lyons | $50,000.00 2.5 % 36 mo | [Milestone] Elig…" at bounding box center [559, 82] width 623 height 13
copy div "LWA ENTERPRISES LlC | Schmeka Lyons"
drag, startPoint x: 99, startPoint y: 385, endPoint x: 110, endPoint y: 380, distance: 12.1
click at [99, 385] on button "People" at bounding box center [98, 394] width 180 height 32
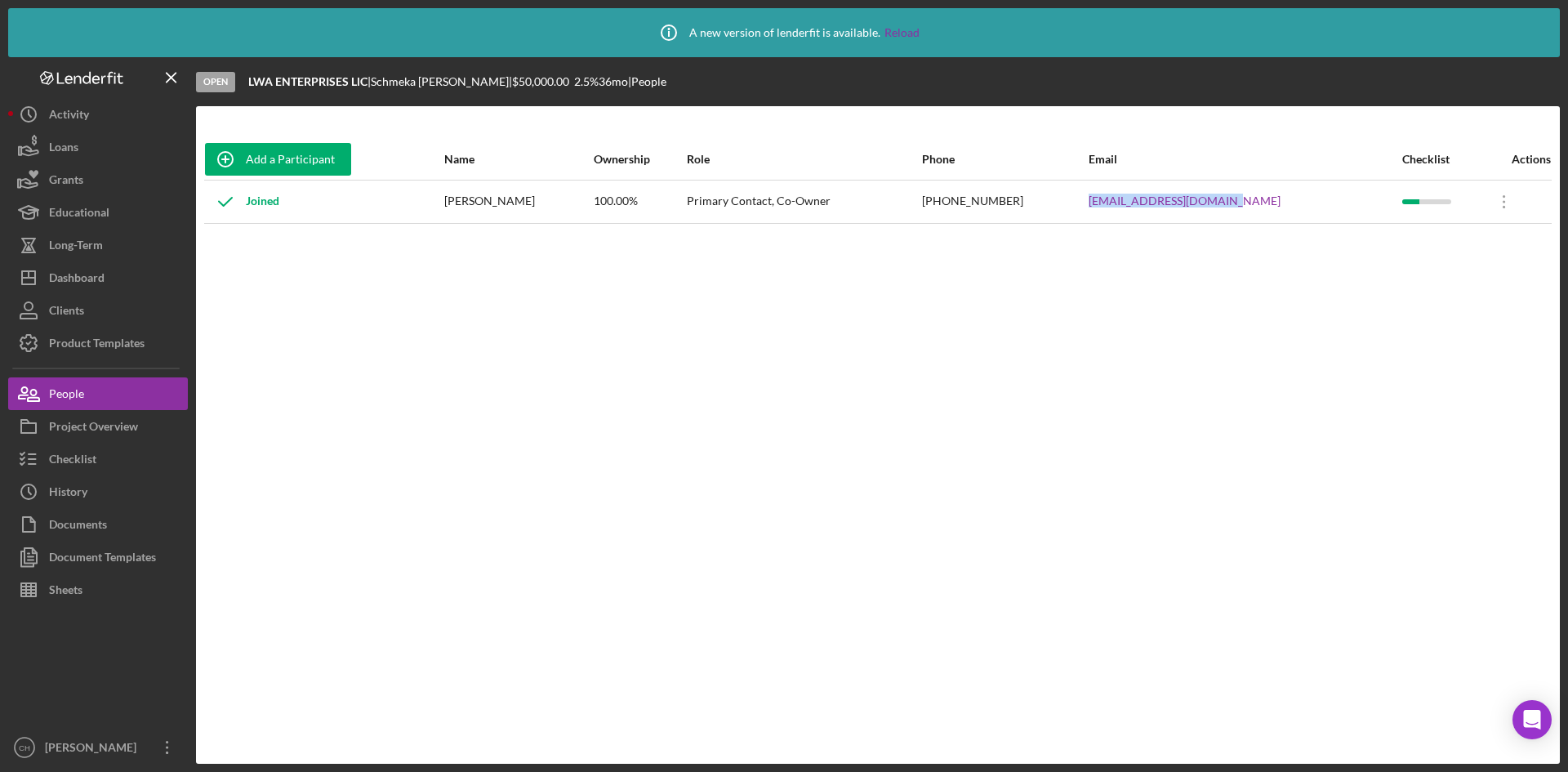
drag, startPoint x: 1181, startPoint y: 202, endPoint x: 1122, endPoint y: 210, distance: 59.5
click at [1122, 210] on tr "Joined Schmeka Lyons 100.00% Primary Contact, Co-Owner (954) 299-2450 schmekatl…" at bounding box center [877, 201] width 1347 height 43
copy tr "[EMAIL_ADDRESS][DOMAIN_NAME]"
click at [92, 384] on button "People" at bounding box center [98, 394] width 180 height 32
click at [96, 278] on div "Dashboard" at bounding box center [77, 280] width 56 height 37
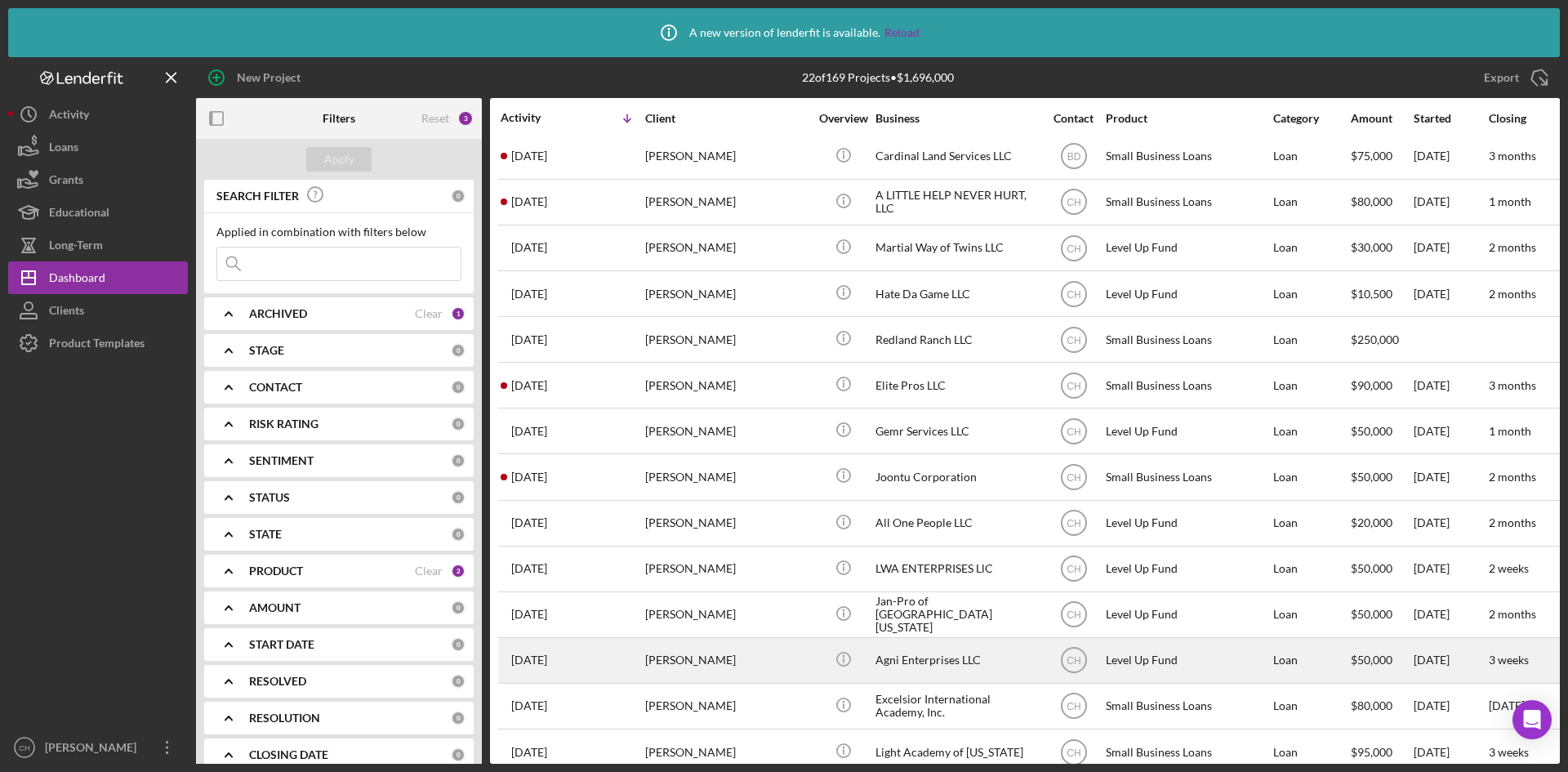
scroll to position [164, 0]
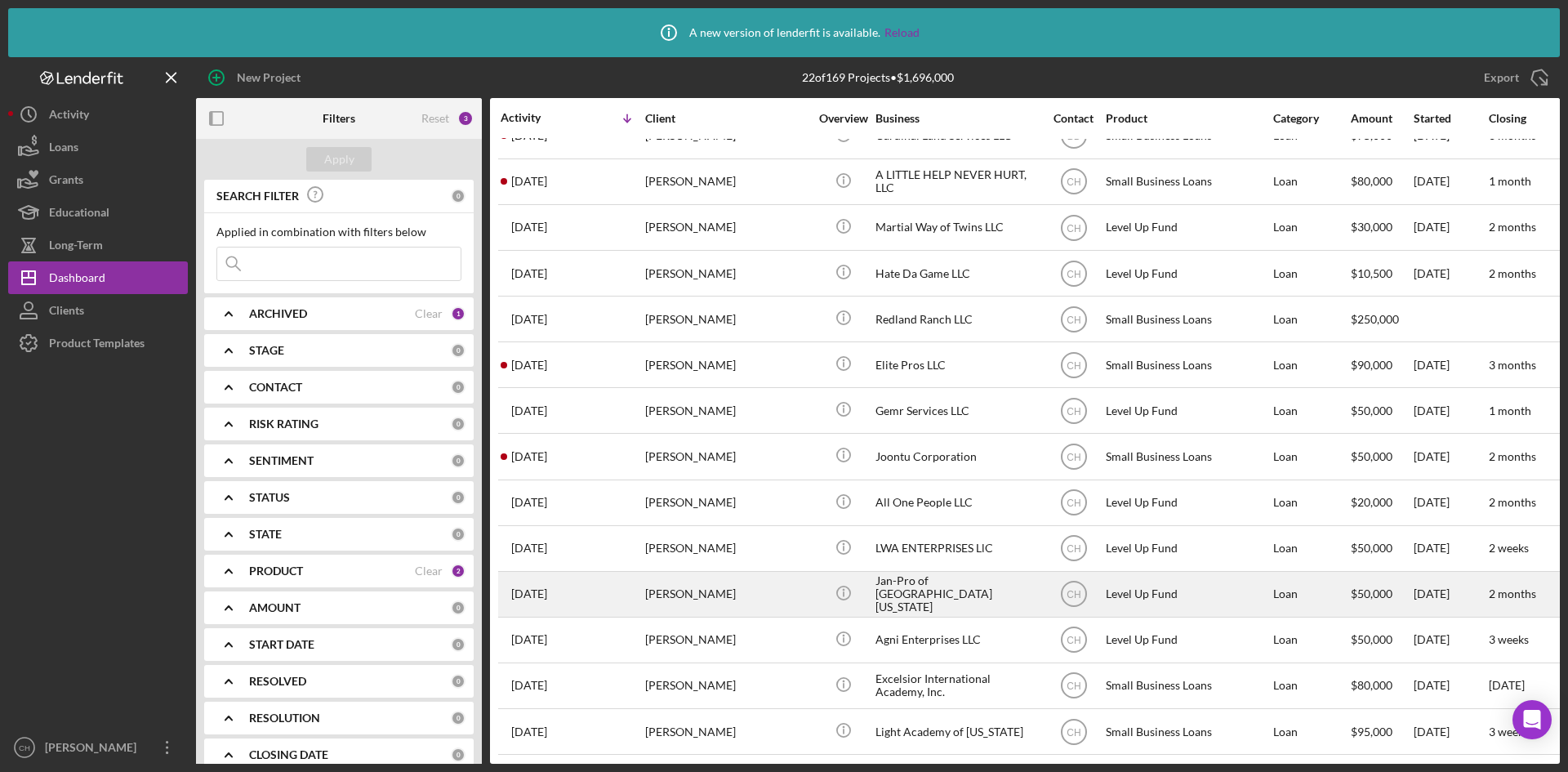
click at [673, 602] on div "[PERSON_NAME]" at bounding box center [727, 594] width 164 height 43
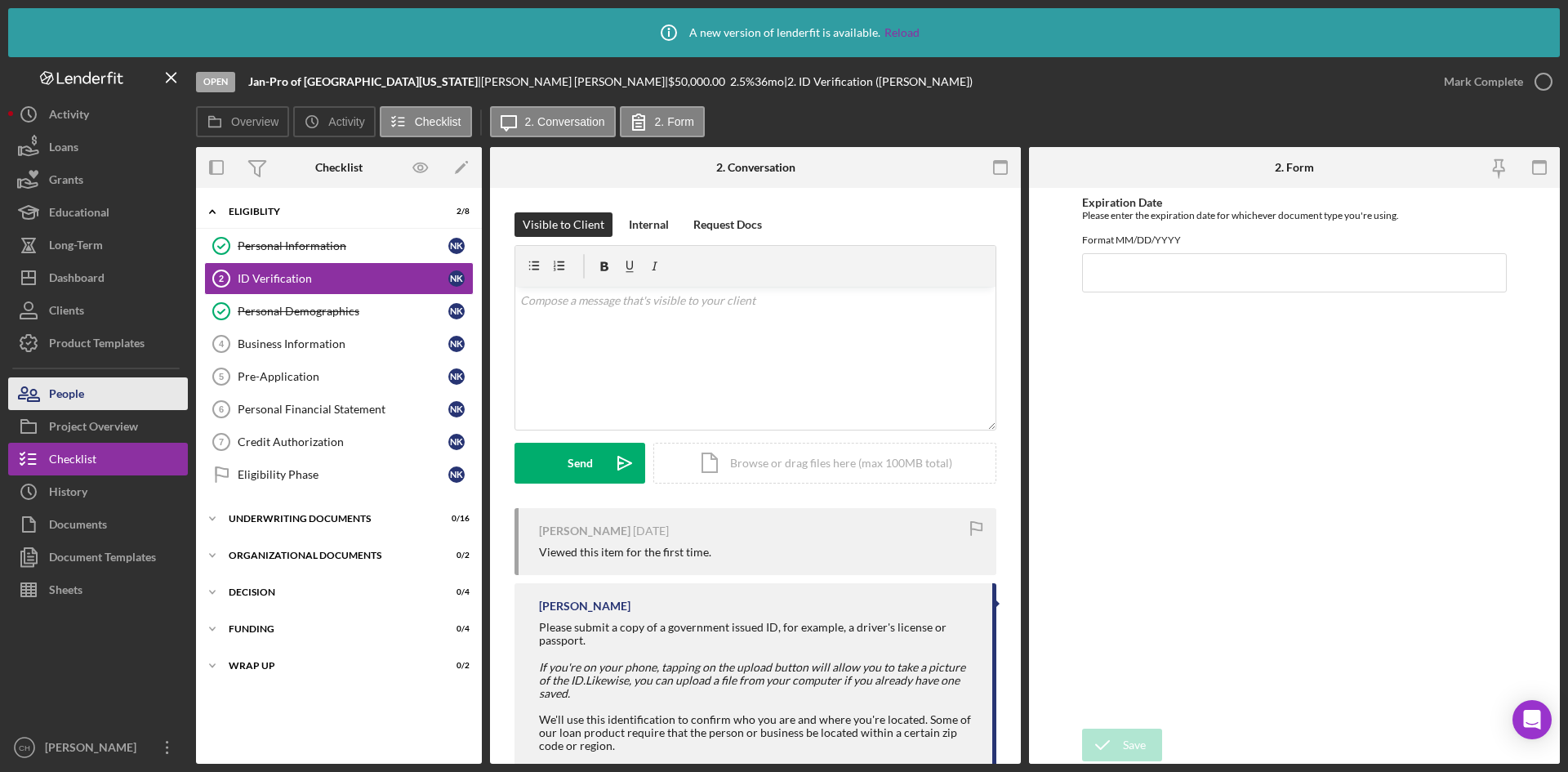
click at [89, 395] on button "People" at bounding box center [98, 394] width 180 height 32
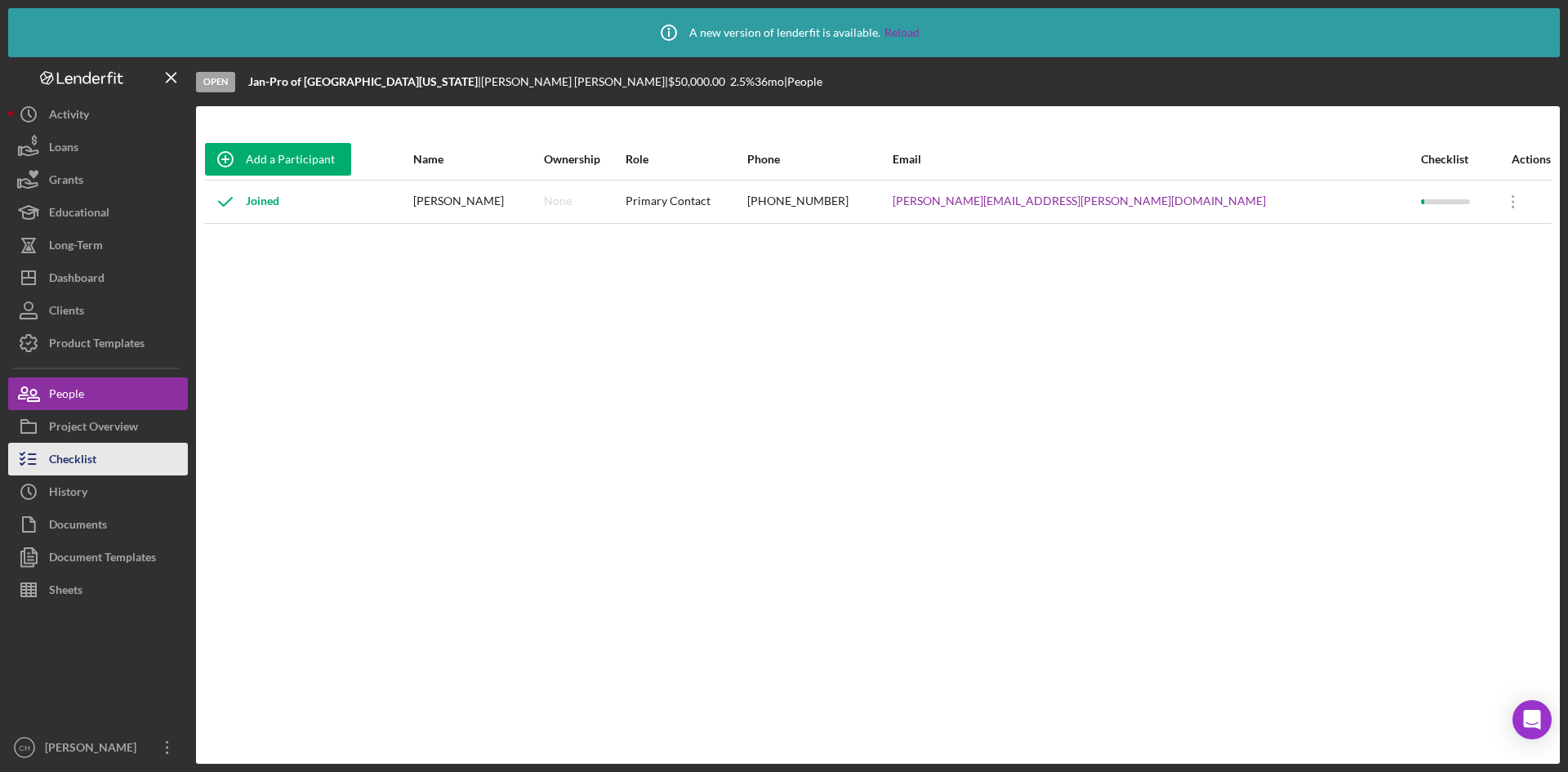
click at [108, 465] on button "Checklist" at bounding box center [98, 459] width 180 height 32
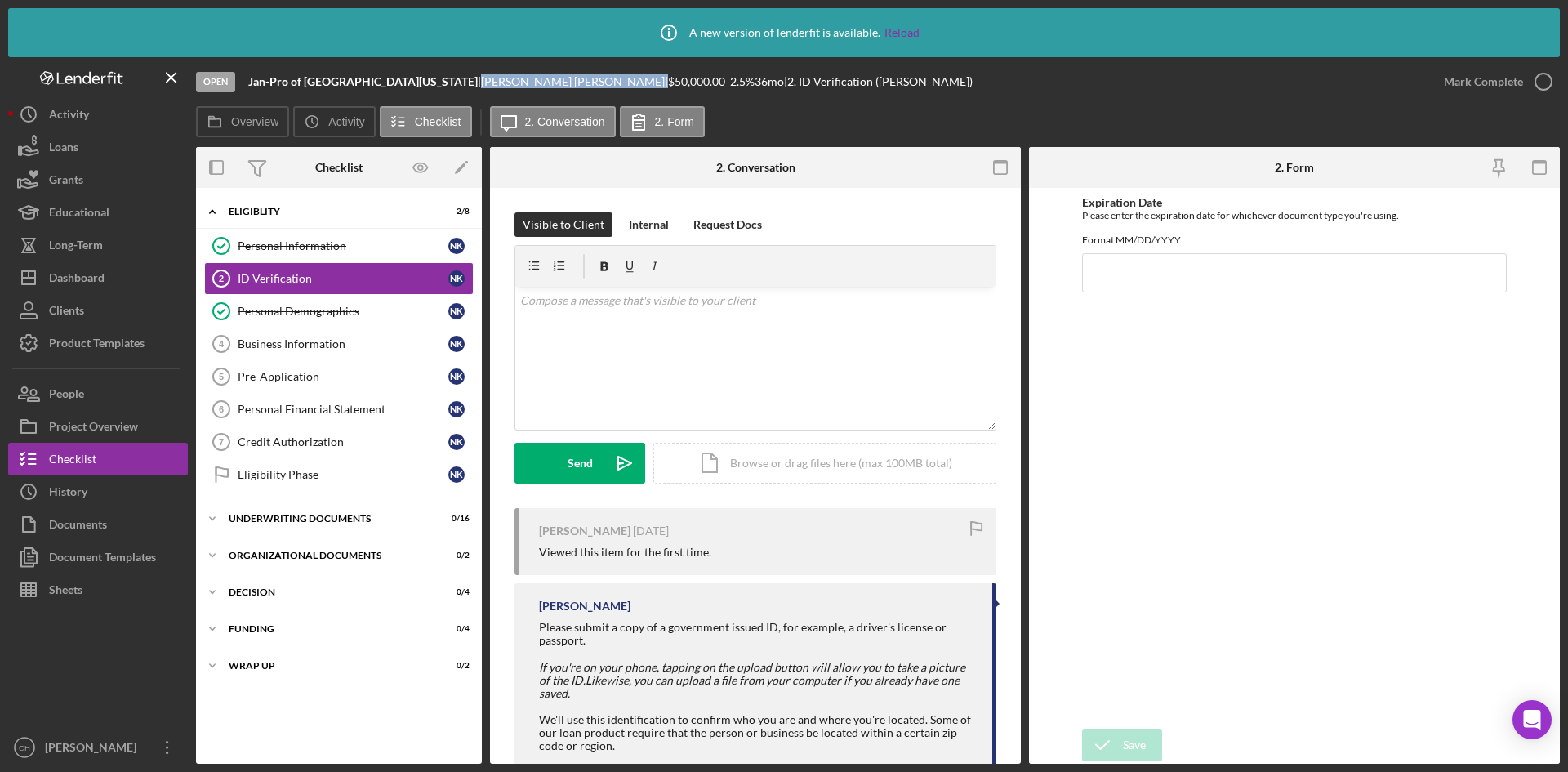
drag, startPoint x: 490, startPoint y: 85, endPoint x: 406, endPoint y: 92, distance: 84.3
click at [406, 92] on div "Open Jan-Pro of Southeast Florida | Nathalie Kleiner | $50,000.00 2.5 % 36 mo |…" at bounding box center [811, 82] width 1231 height 49
copy div "Nathalie Kleiner"
